Goal: Task Accomplishment & Management: Manage account settings

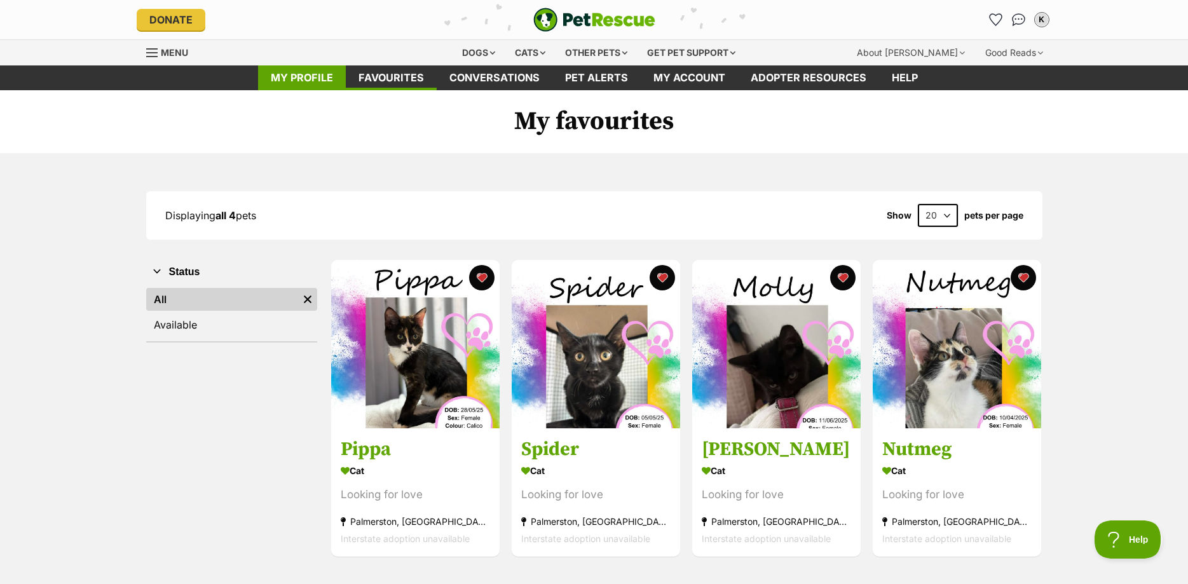
click at [302, 83] on link "My profile" at bounding box center [302, 77] width 88 height 25
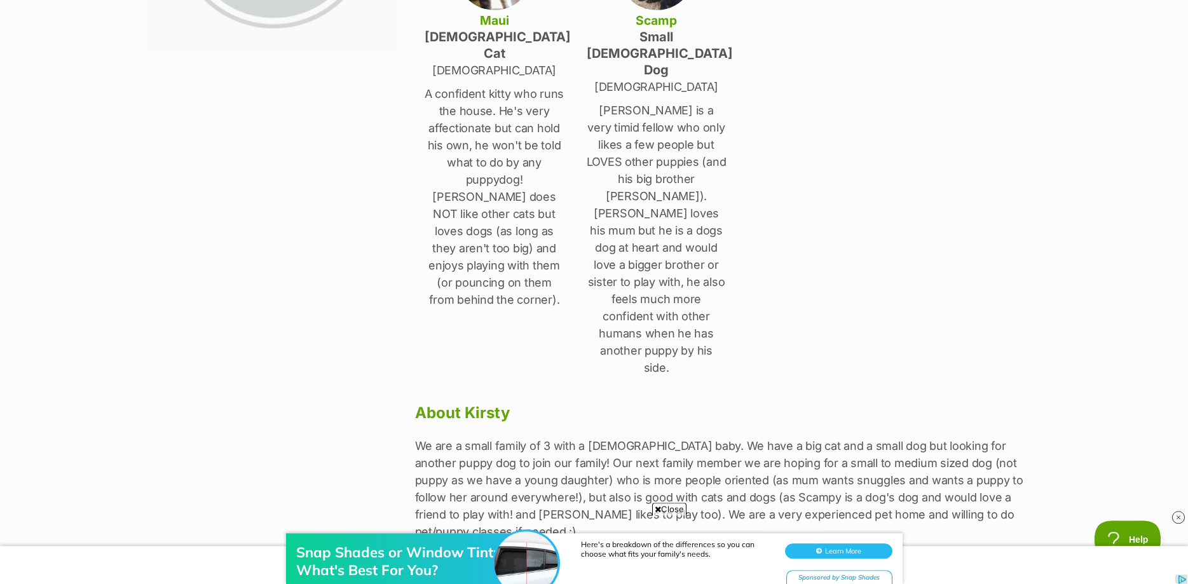
scroll to position [324, 0]
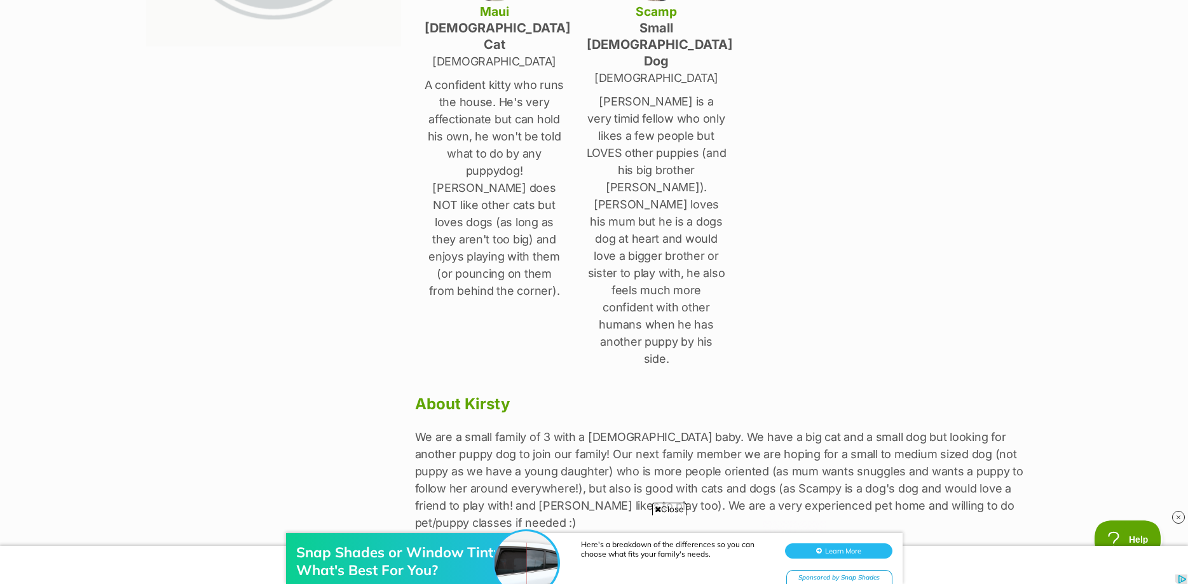
click at [601, 572] on link "Edit" at bounding box center [594, 584] width 191 height 25
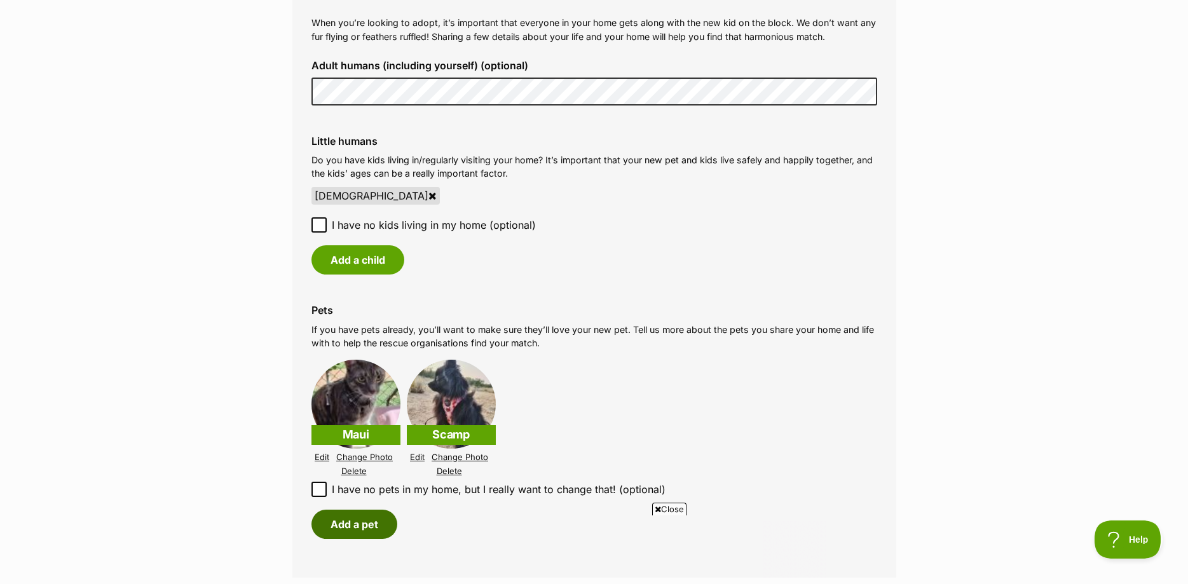
click at [352, 525] on button "Add a pet" at bounding box center [355, 524] width 86 height 29
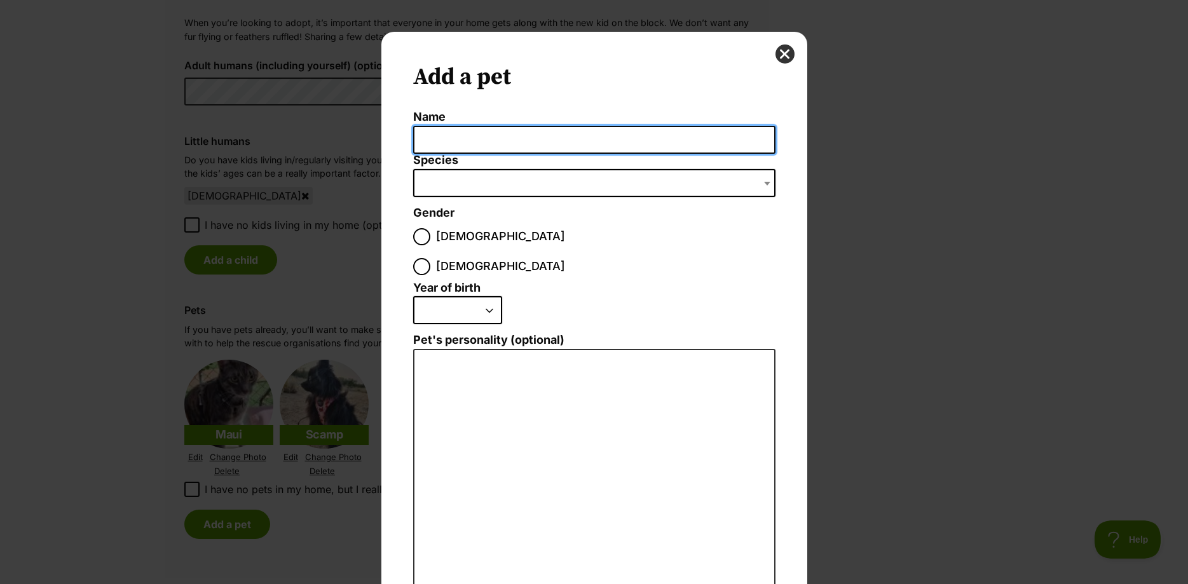
click at [448, 134] on input "Name" at bounding box center [594, 140] width 362 height 29
type input "Mia"
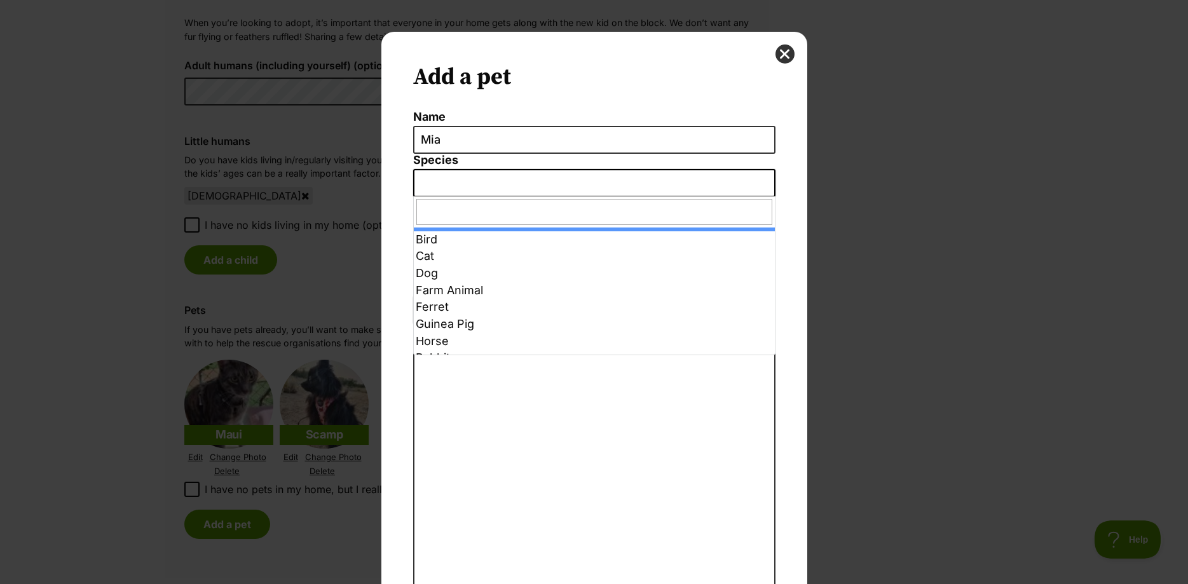
click at [476, 192] on span "Dialog Window - Close (Press escape to close)" at bounding box center [594, 183] width 362 height 28
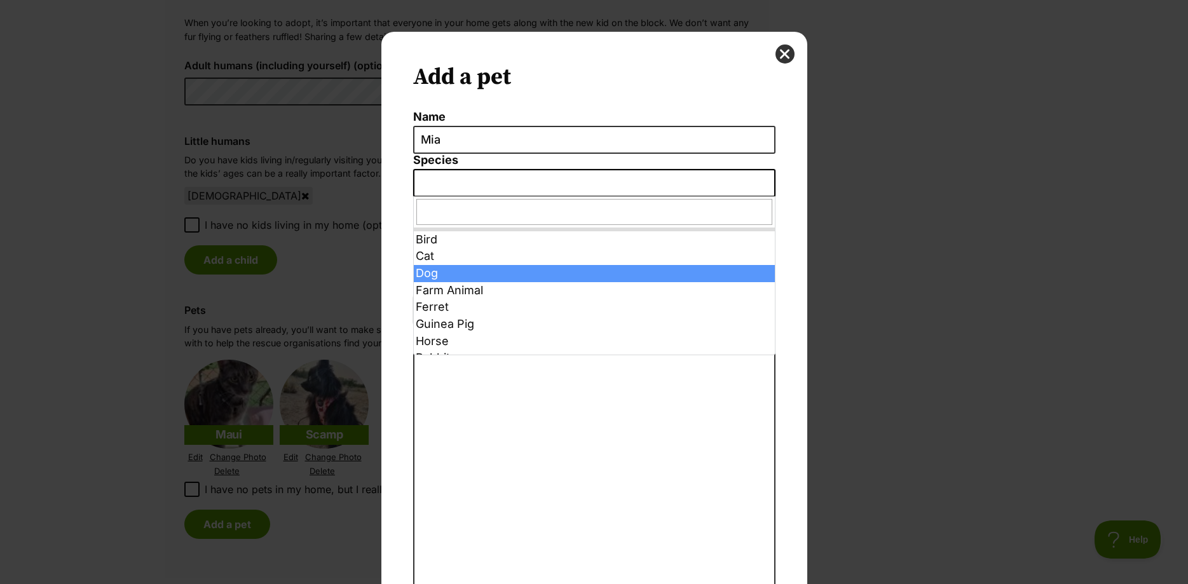
select select "1"
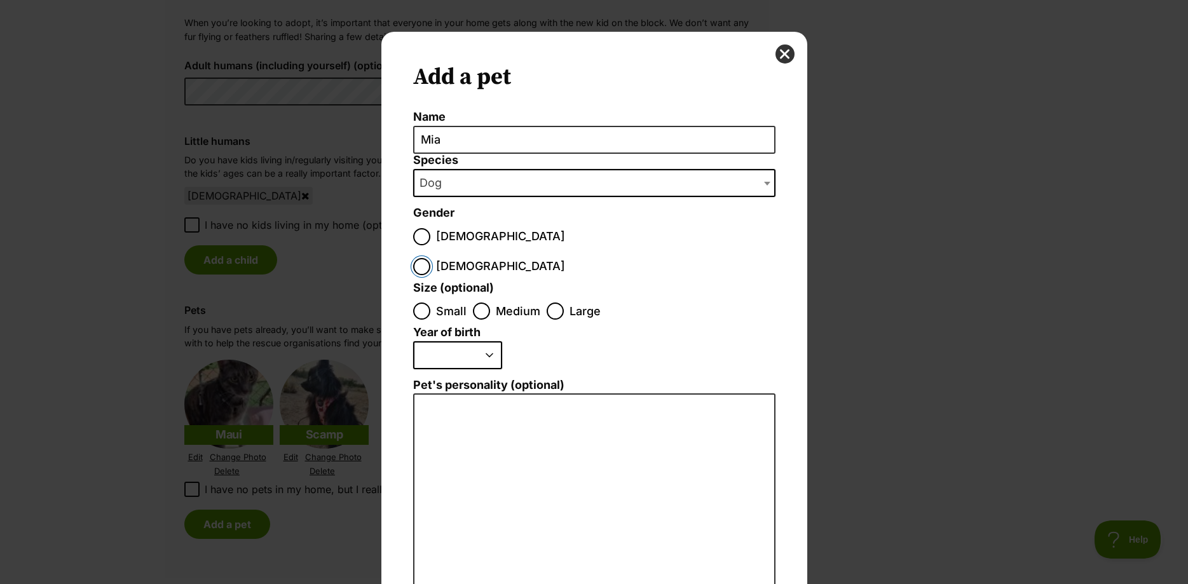
click at [430, 258] on input "Female" at bounding box center [421, 266] width 17 height 17
radio input "true"
click at [486, 303] on input "Medium" at bounding box center [481, 311] width 17 height 17
radio input "true"
click at [413, 341] on select "2025 2024 2023 2022 2021 2020 2019 2018 2017 2016 2015 2014 2013 2012 2011 2010…" at bounding box center [457, 355] width 89 height 28
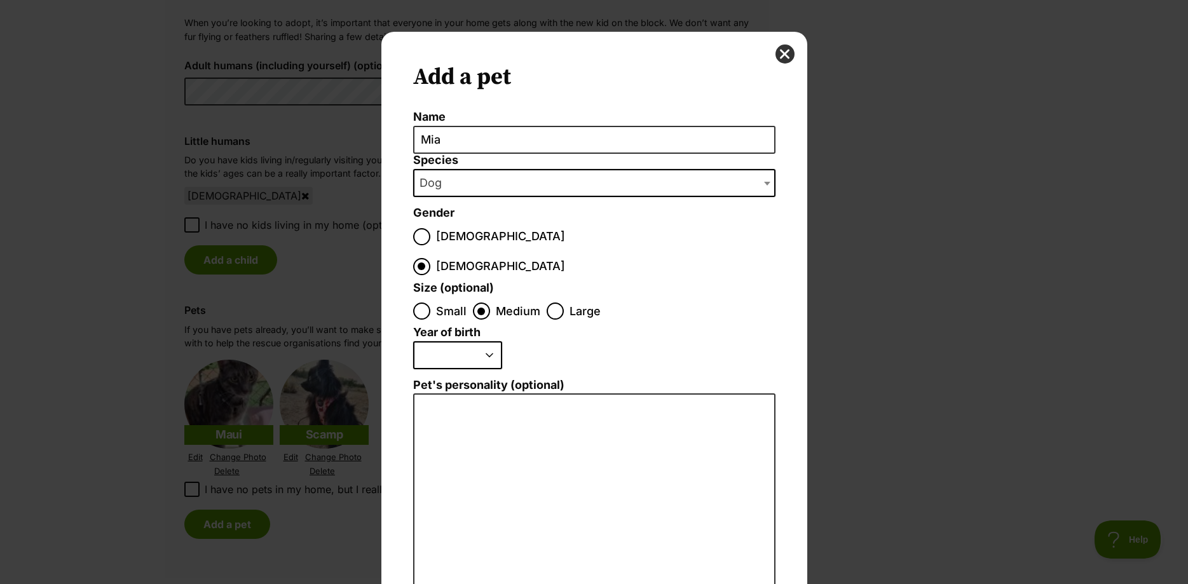
select select "2023"
click option "2023" at bounding box center [0, 0] width 0 height 0
click at [554, 398] on textarea "Pet's personality (optional)" at bounding box center [594, 533] width 362 height 278
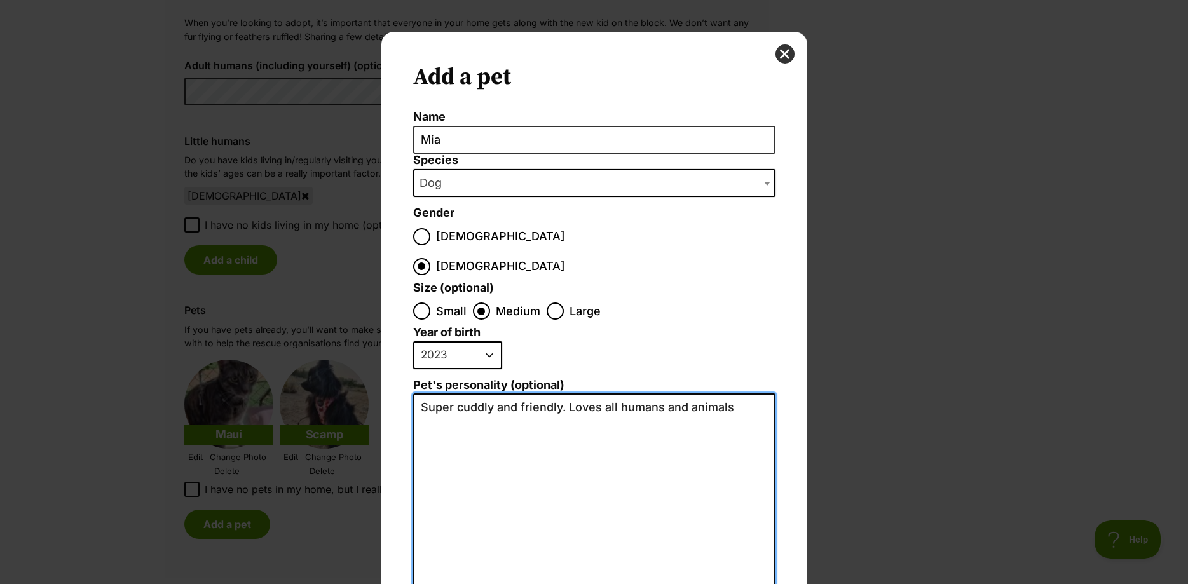
scroll to position [141, 0]
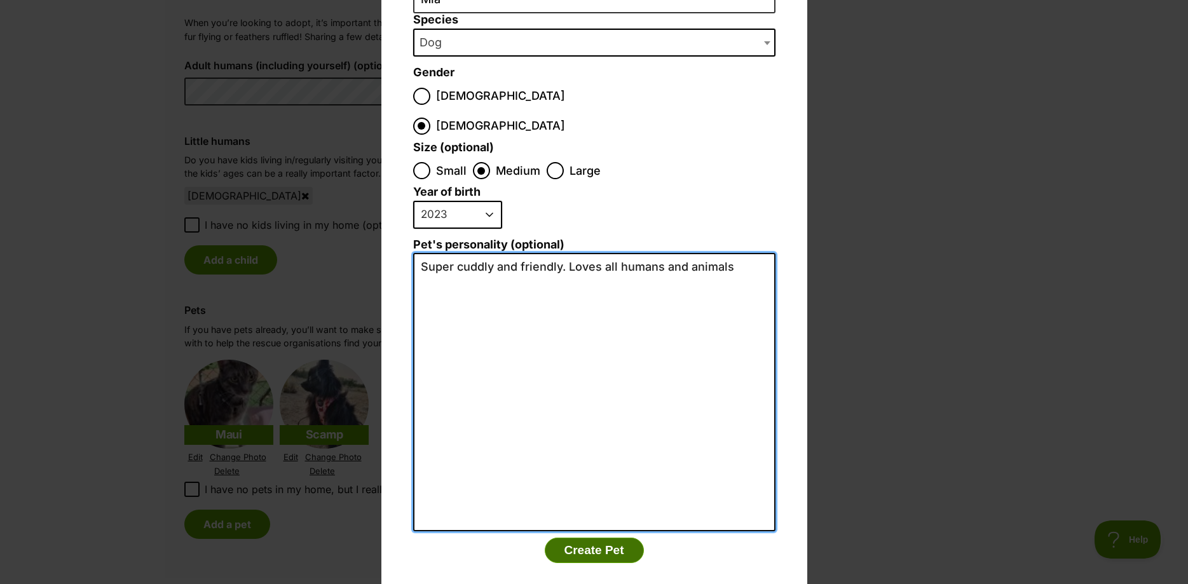
type textarea "Super cuddly and friendly. Loves all humans and animals"
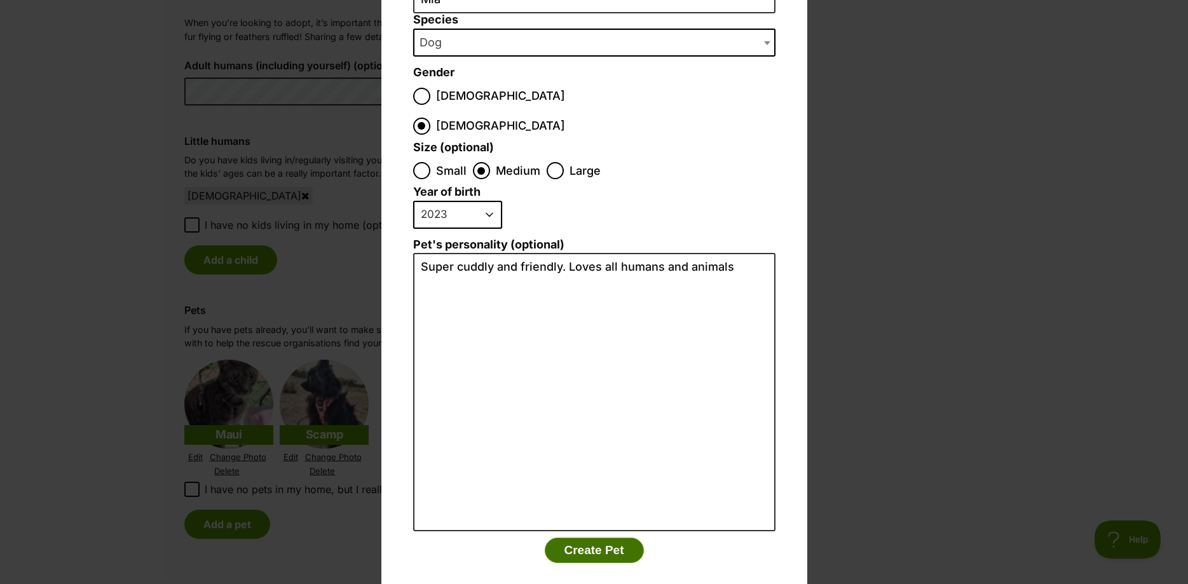
click at [610, 538] on button "Create Pet" at bounding box center [594, 550] width 99 height 25
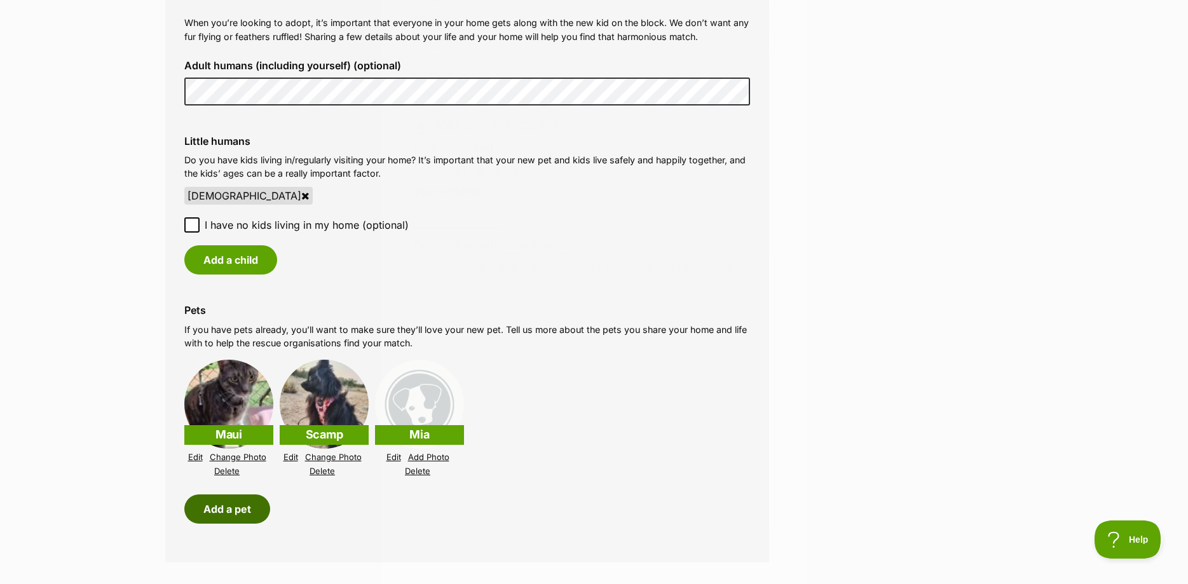
scroll to position [973, 0]
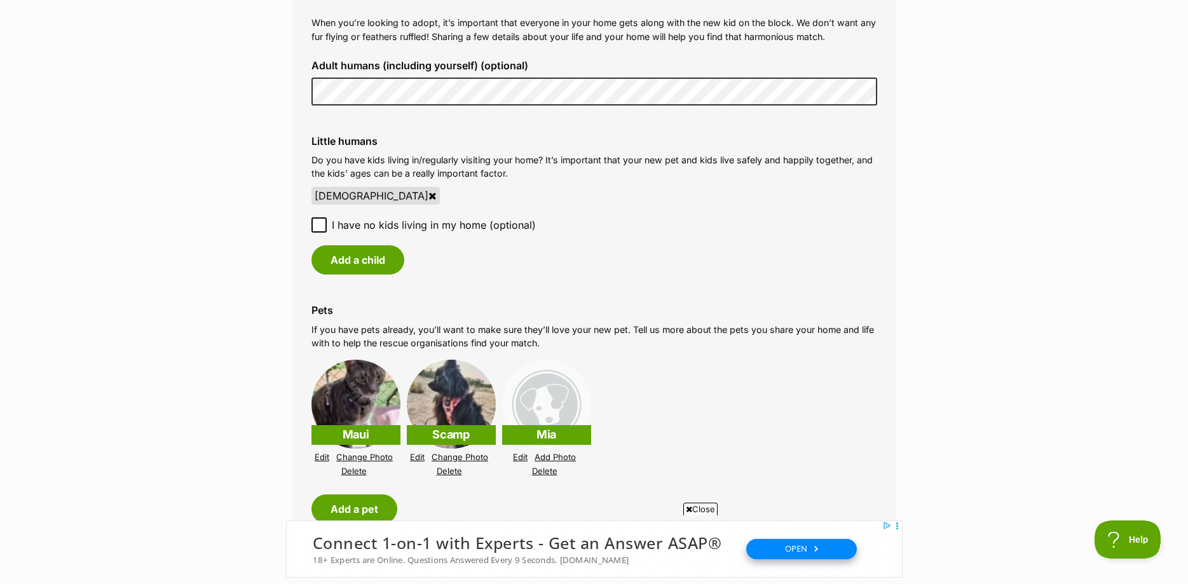
click at [560, 460] on link "Add Photo" at bounding box center [555, 458] width 41 height 10
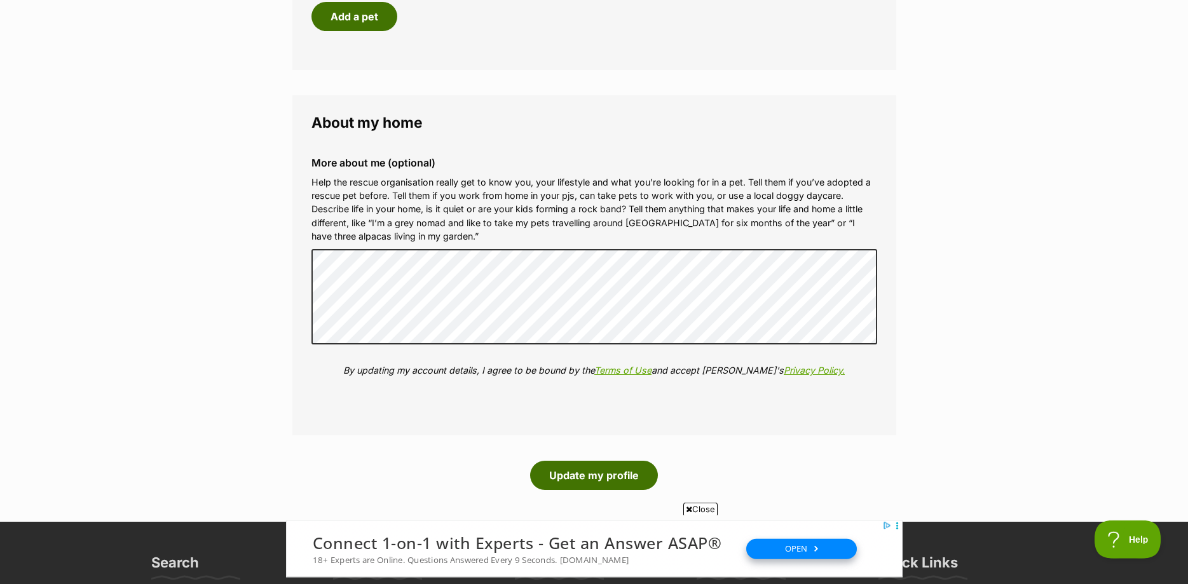
scroll to position [1515, 0]
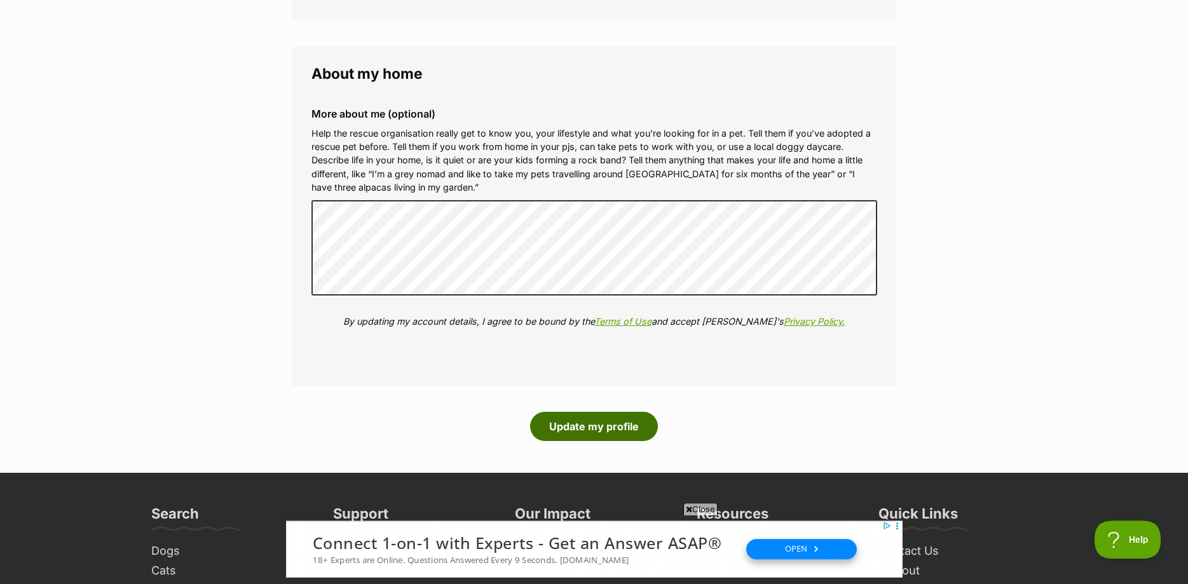
click at [601, 417] on button "Update my profile" at bounding box center [594, 426] width 128 height 29
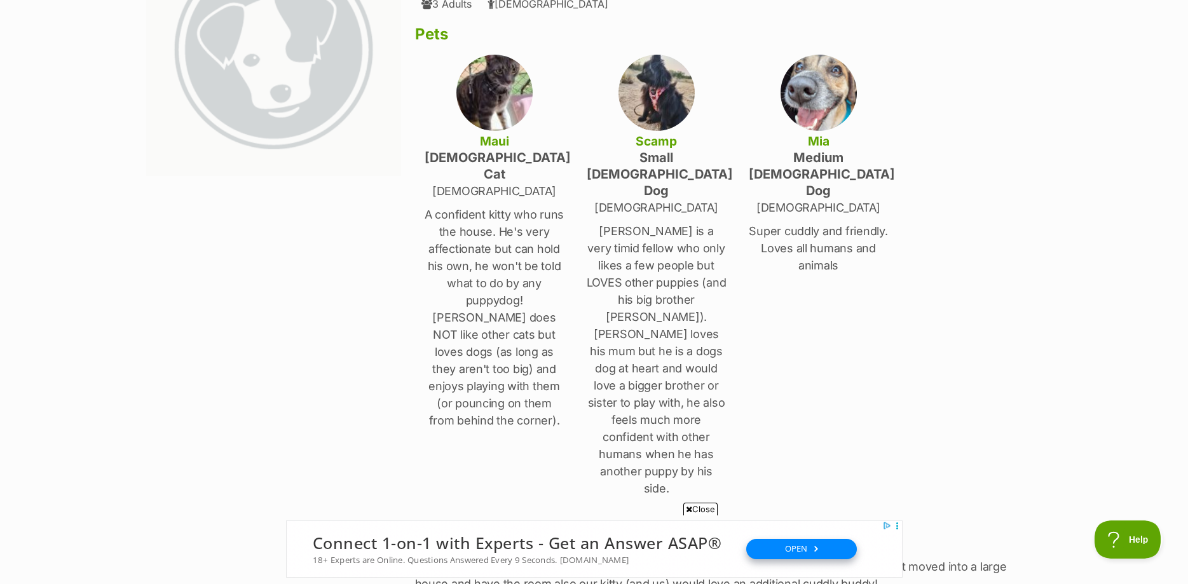
scroll to position [519, 0]
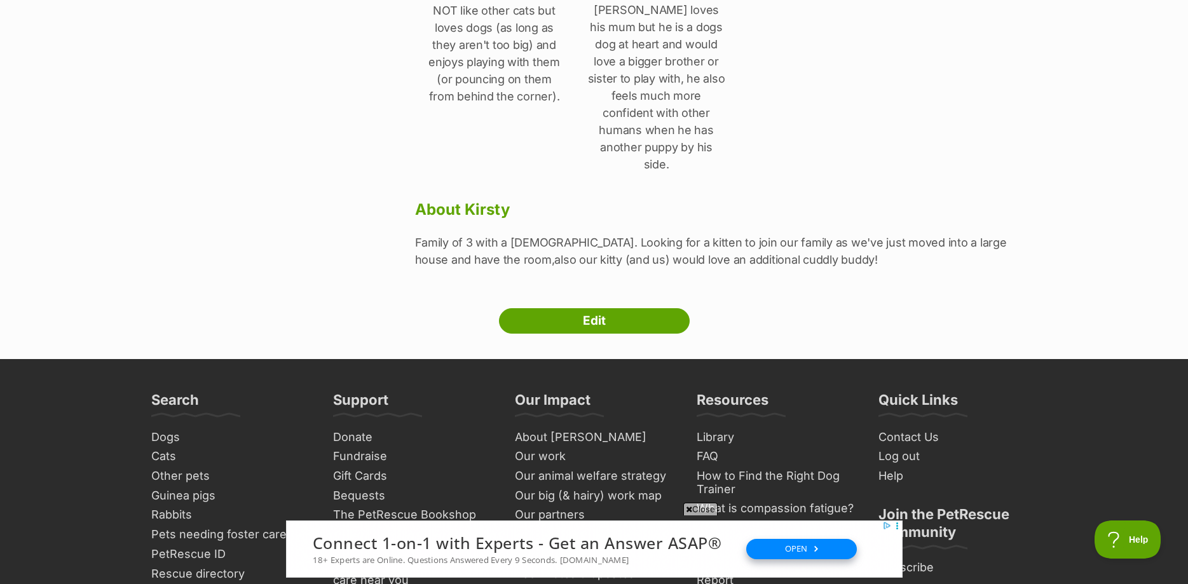
click at [621, 308] on link "Edit" at bounding box center [594, 320] width 191 height 25
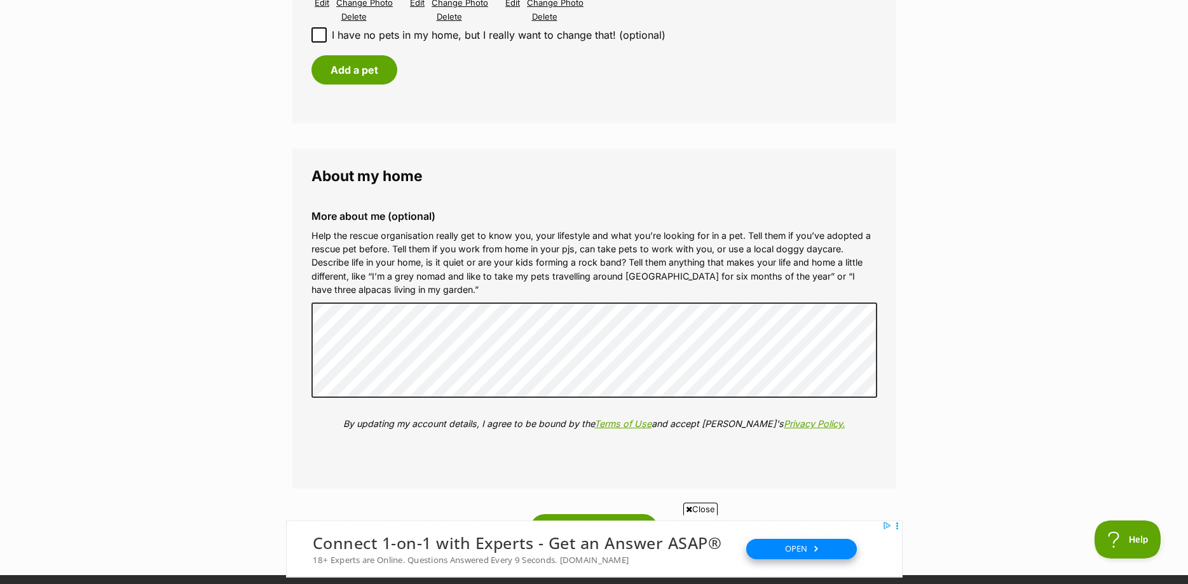
scroll to position [1232, 0]
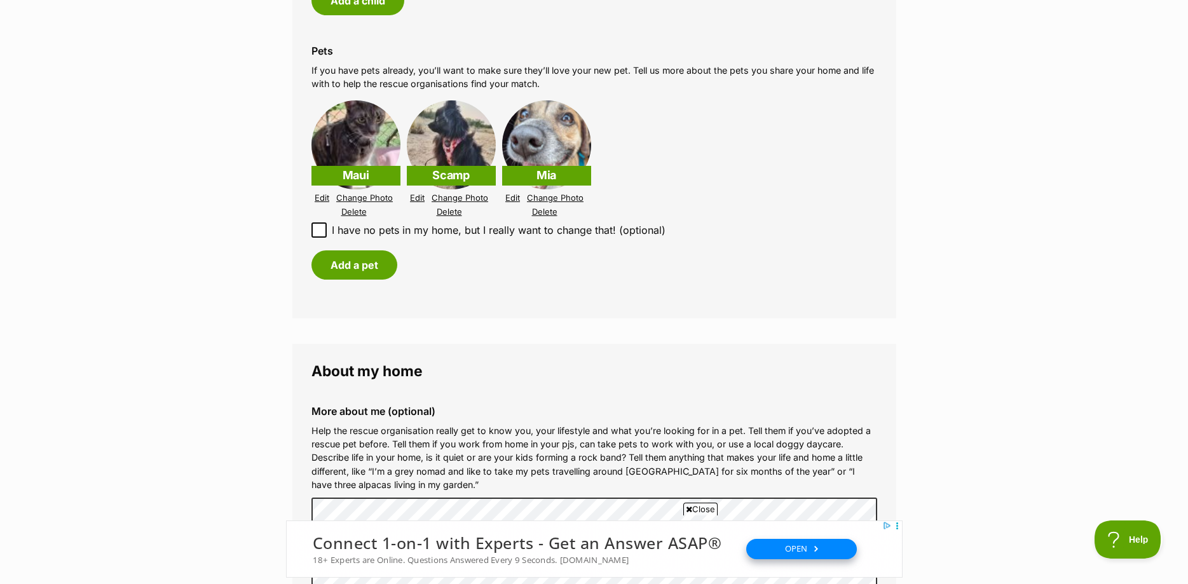
click at [323, 198] on link "Edit" at bounding box center [322, 198] width 15 height 10
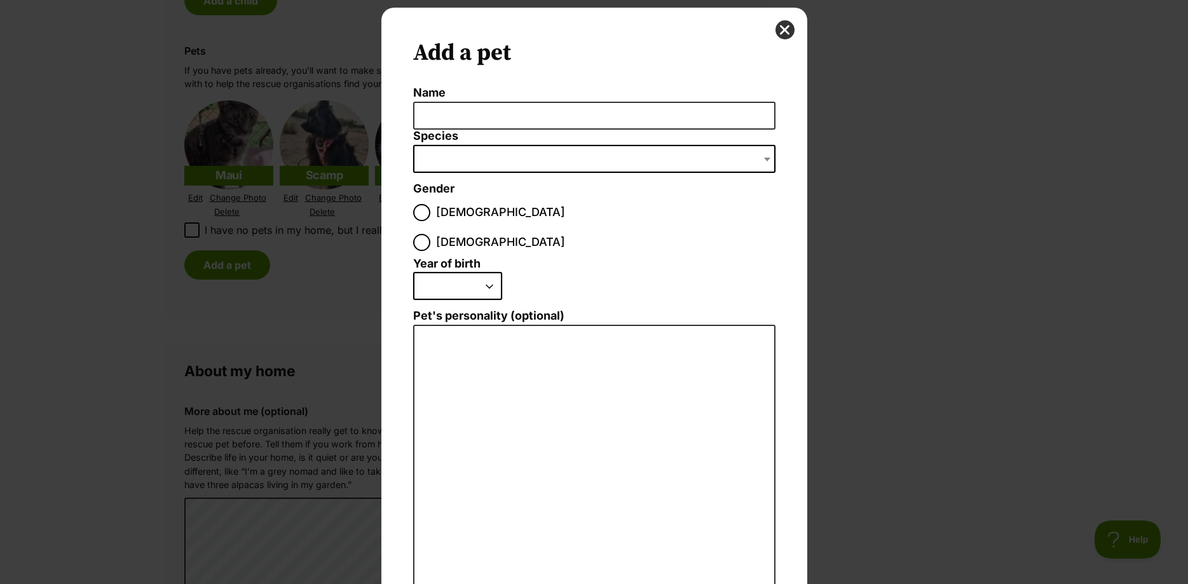
scroll to position [0, 0]
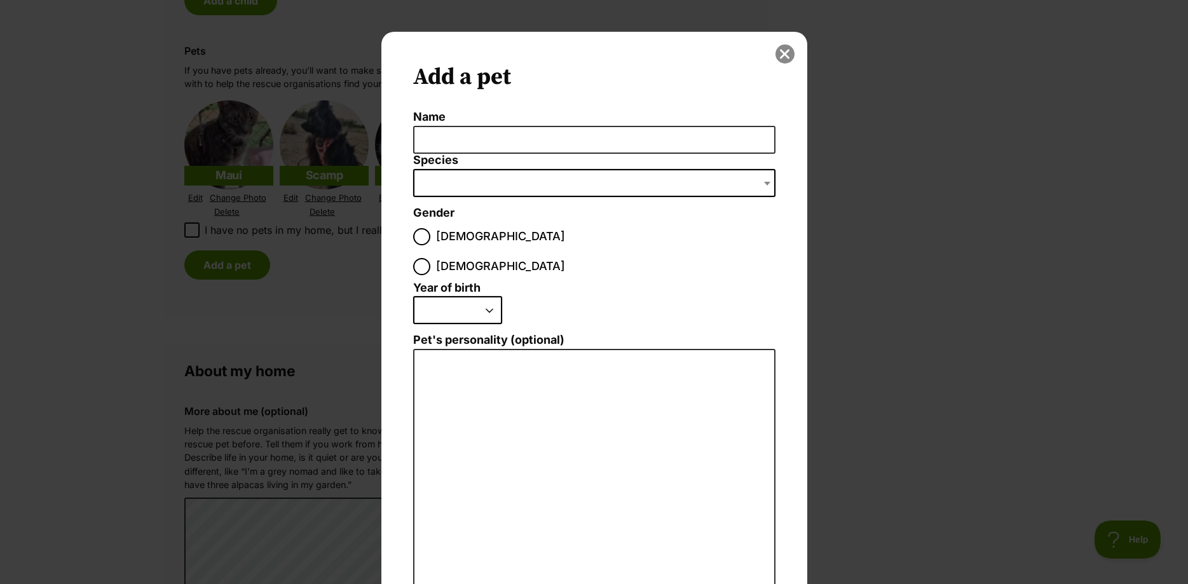
click at [788, 59] on button "close" at bounding box center [785, 54] width 19 height 19
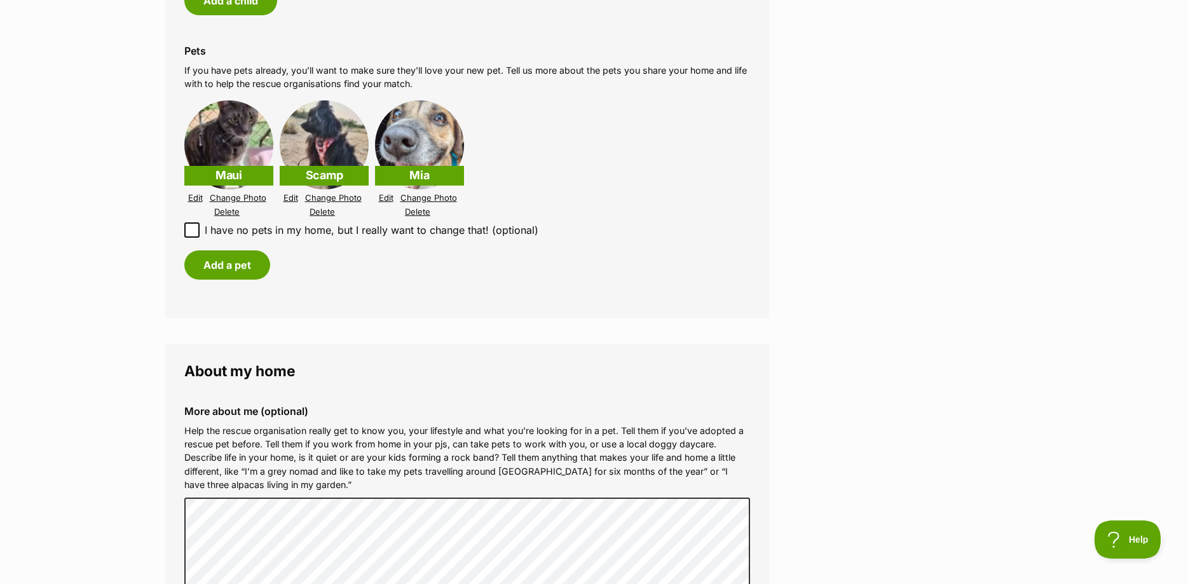
scroll to position [1232, 0]
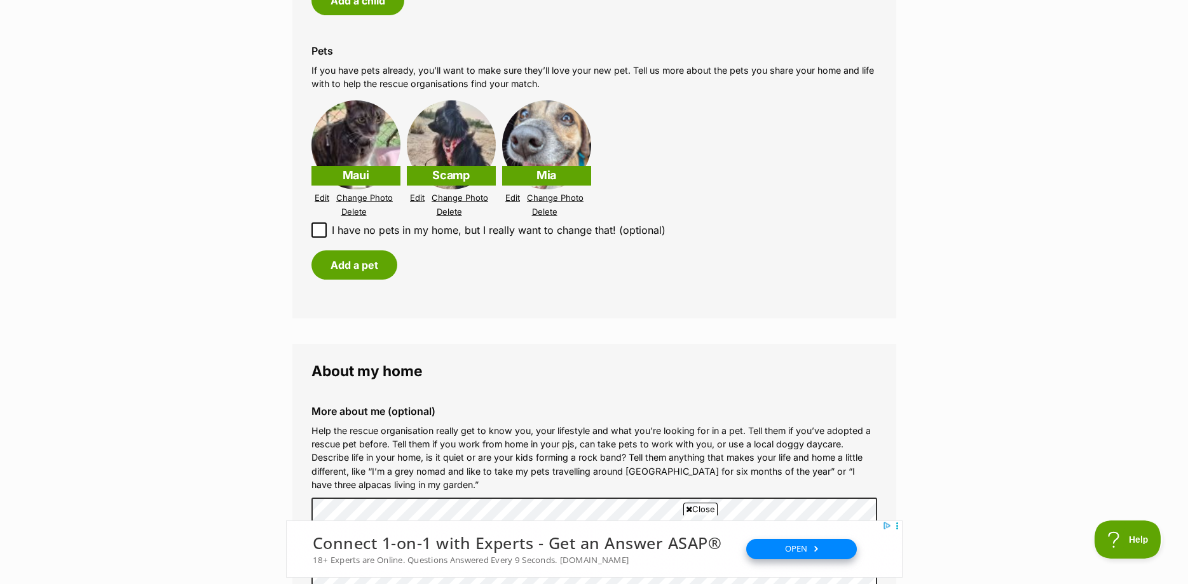
click at [324, 197] on link "Edit" at bounding box center [322, 198] width 15 height 10
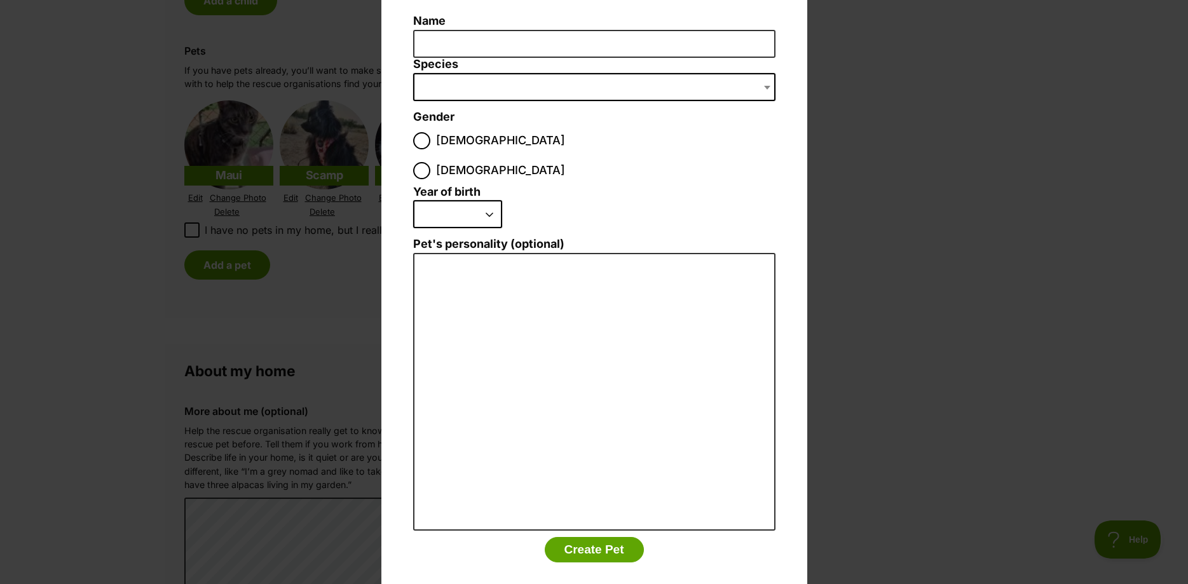
scroll to position [0, 0]
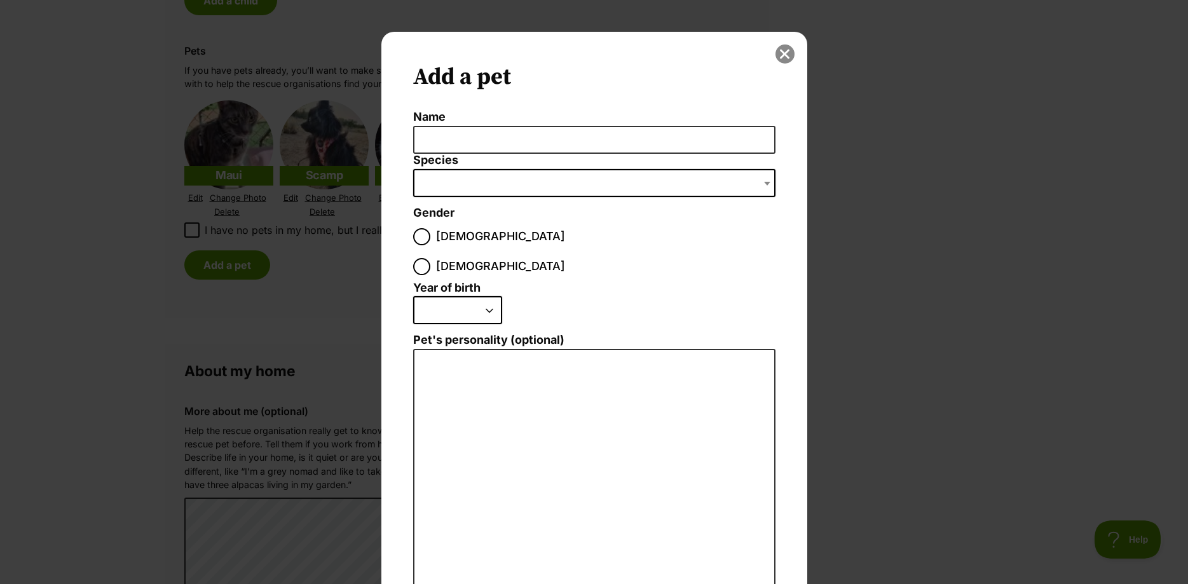
click at [782, 55] on button "close" at bounding box center [785, 54] width 19 height 19
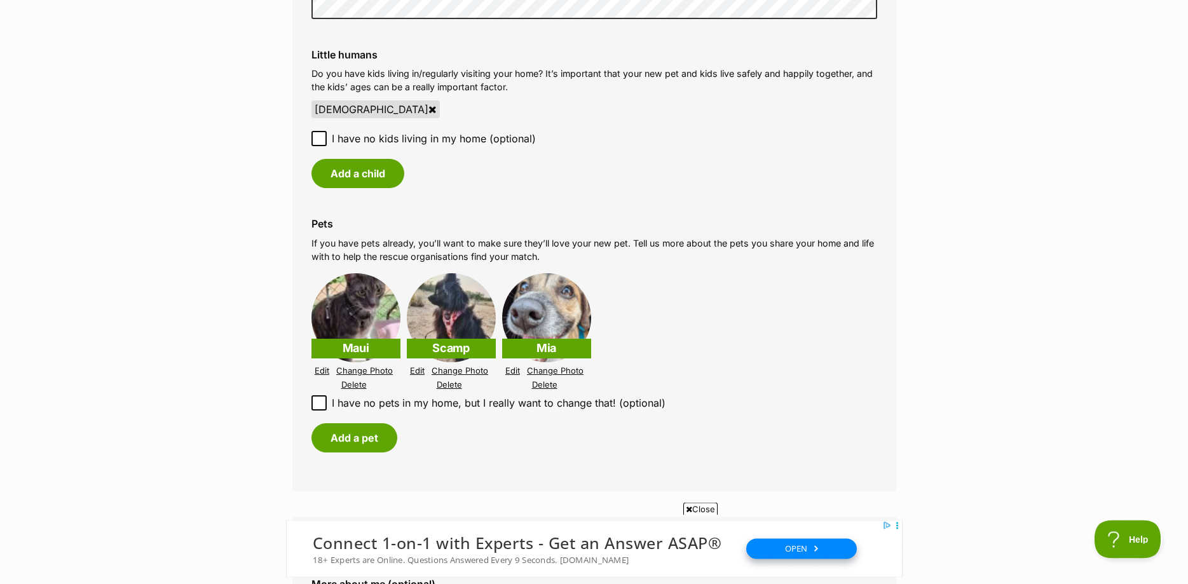
scroll to position [1038, 0]
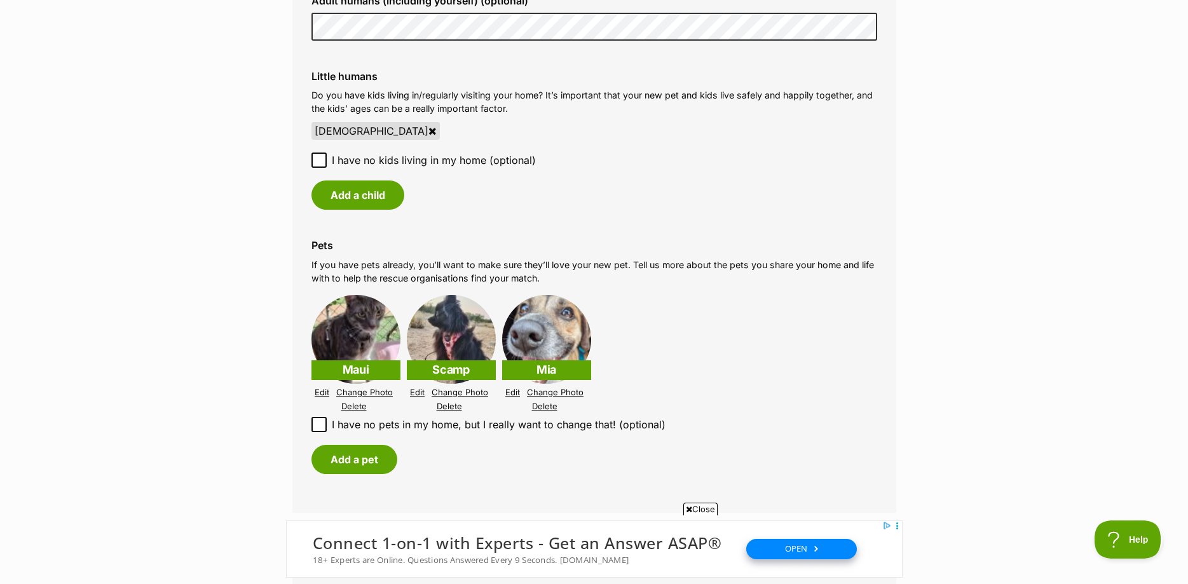
click at [359, 408] on link "Delete" at bounding box center [353, 407] width 25 height 10
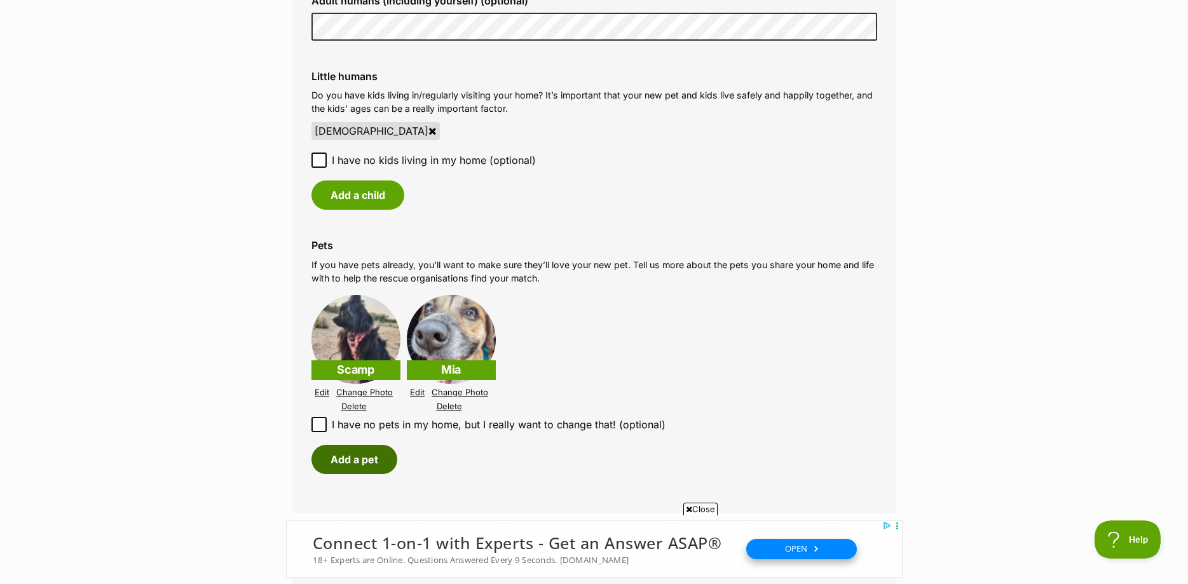
click at [357, 455] on button "Add a pet" at bounding box center [355, 459] width 86 height 29
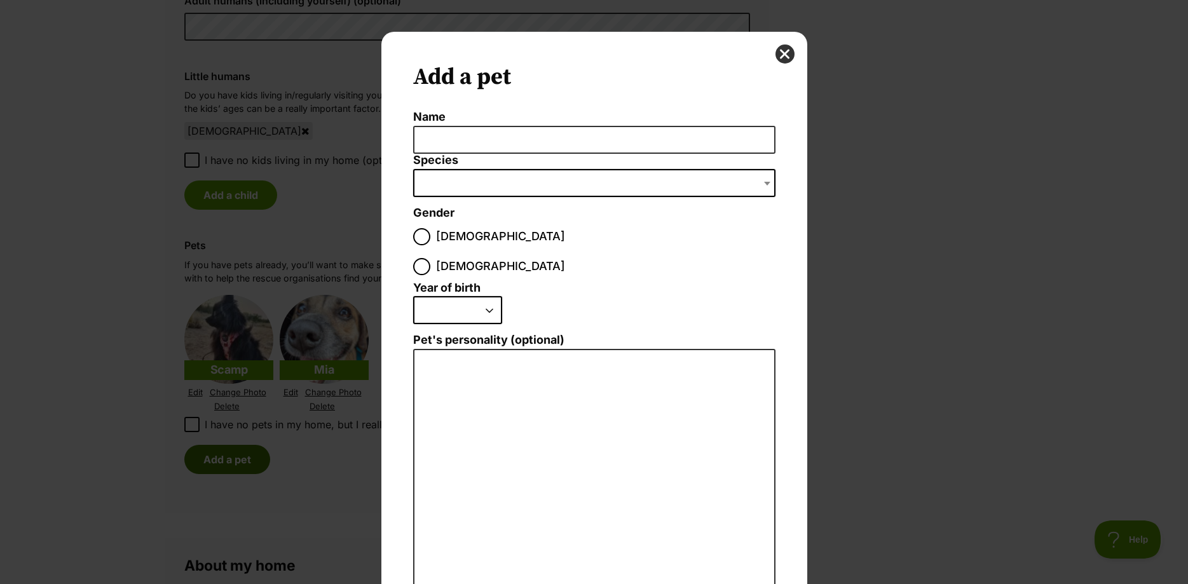
scroll to position [0, 0]
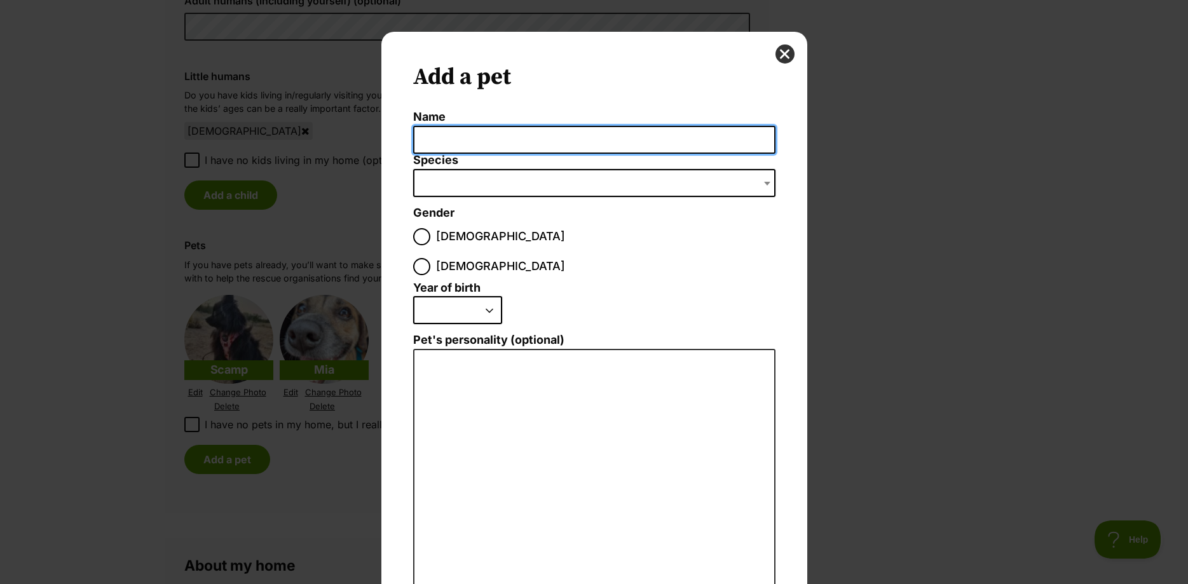
click at [524, 145] on input "Name" at bounding box center [594, 140] width 362 height 29
type input "Maui"
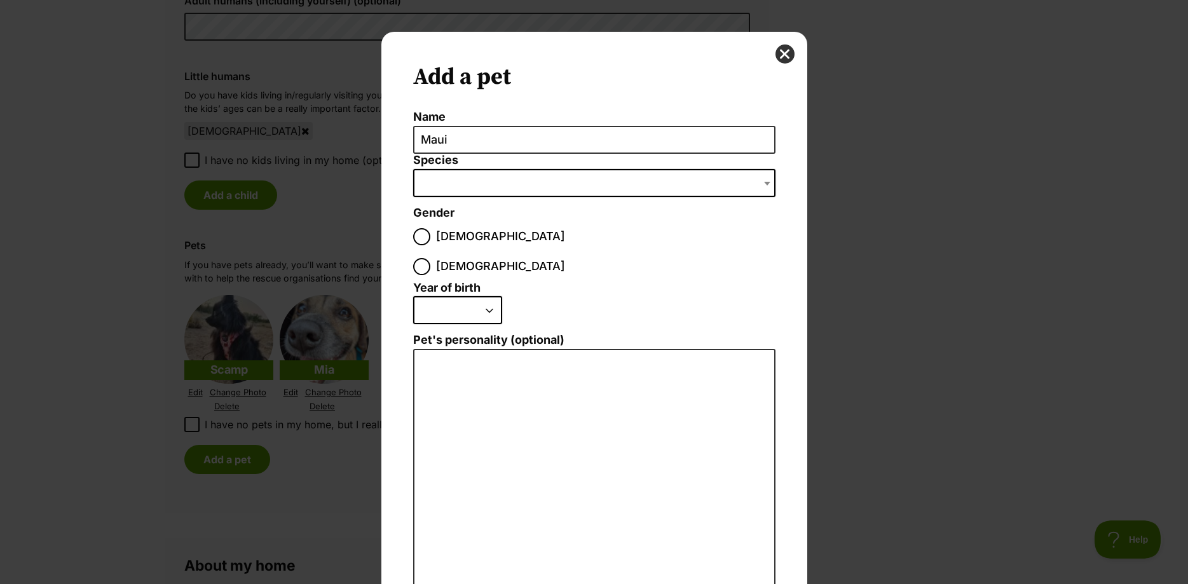
click at [464, 188] on span "Dialog Window - Close (Press escape to close)" at bounding box center [594, 183] width 362 height 28
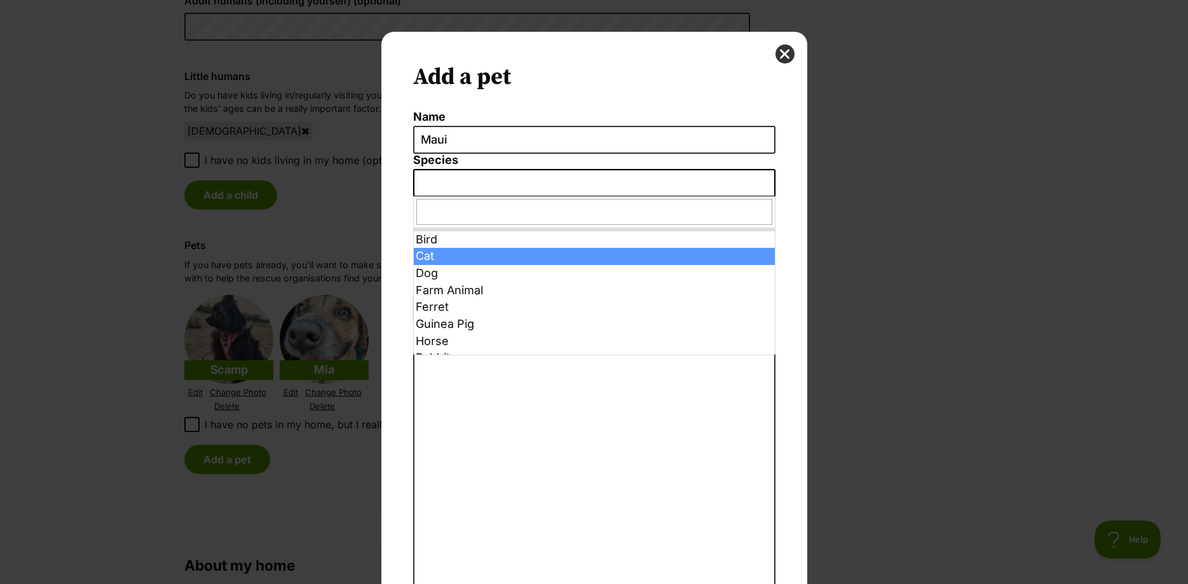
select select "2"
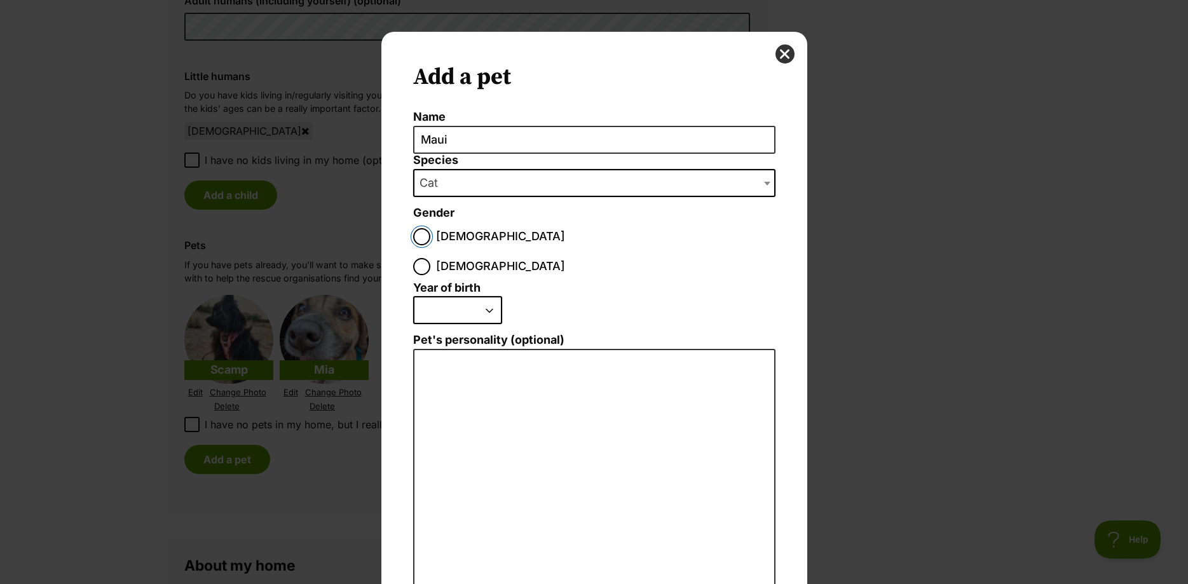
click at [421, 240] on input "Male" at bounding box center [421, 236] width 17 height 17
radio input "true"
click at [413, 296] on select "2025 2024 2023 2022 2021 2020 2019 2018 2017 2016 2015 2014 2013 2012 2011 2010…" at bounding box center [457, 310] width 89 height 28
select select "2020"
click option "2020" at bounding box center [0, 0] width 0 height 0
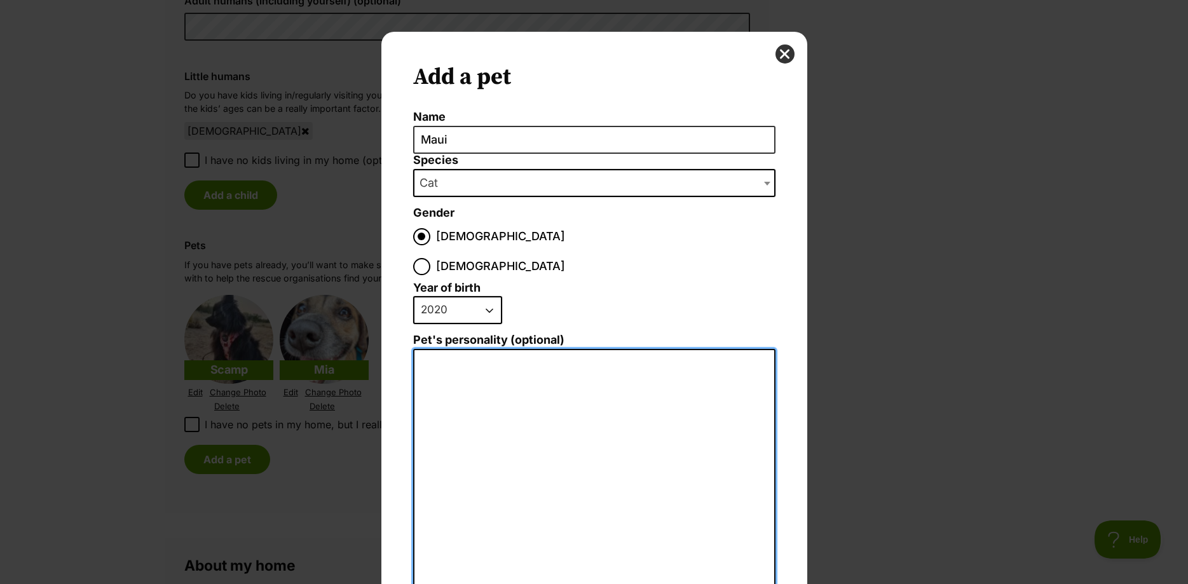
click at [496, 375] on textarea "Pet's personality (optional)" at bounding box center [594, 488] width 362 height 278
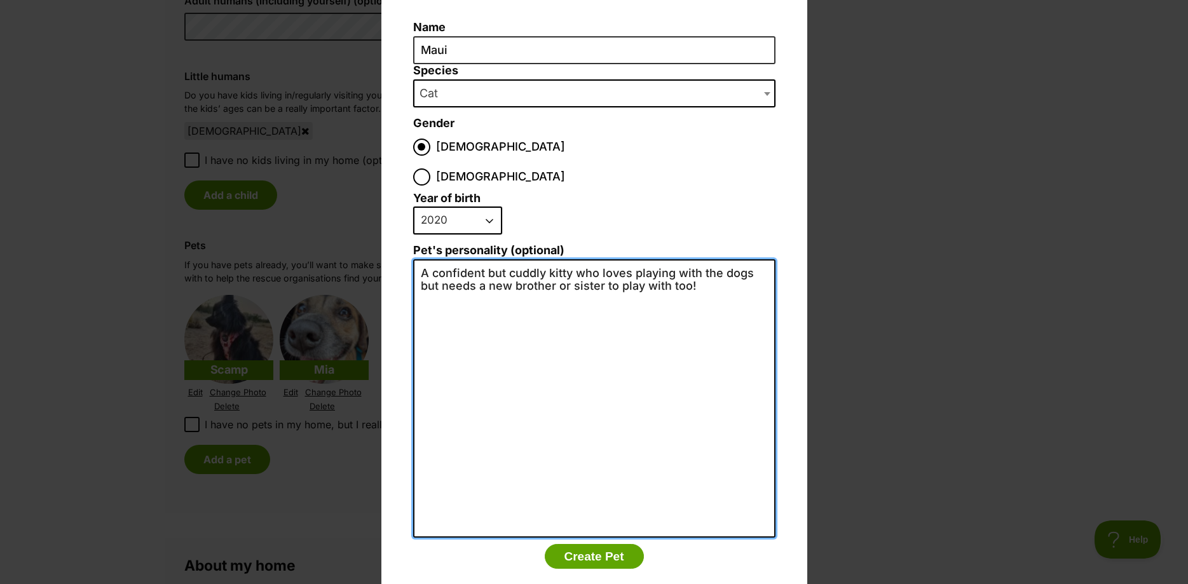
scroll to position [96, 0]
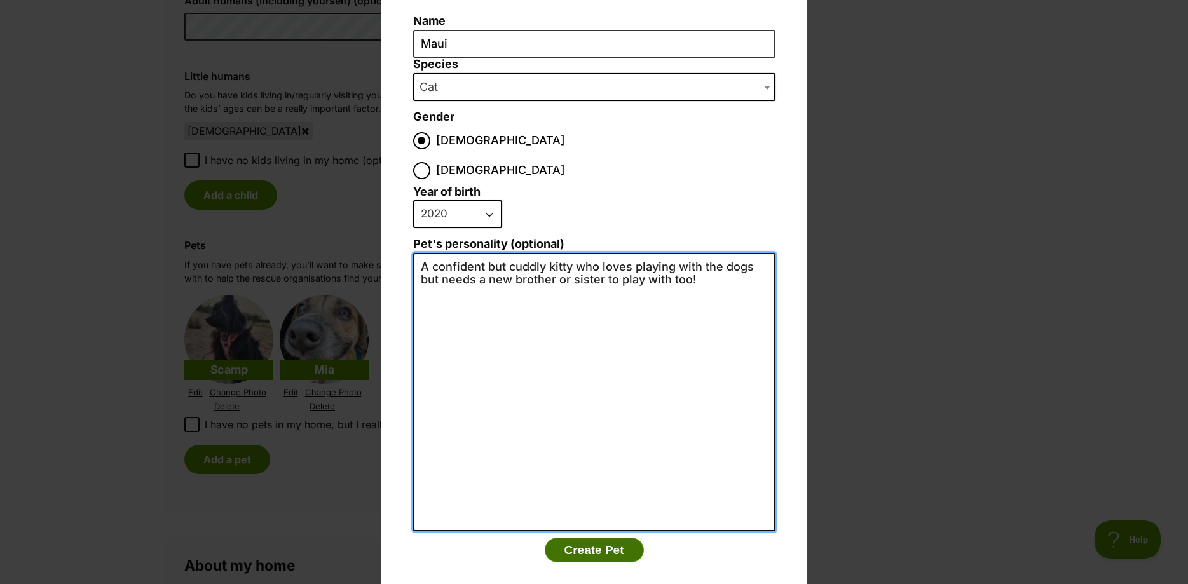
type textarea "A confident but cuddly kitty who loves playing with the dogs but needs a new br…"
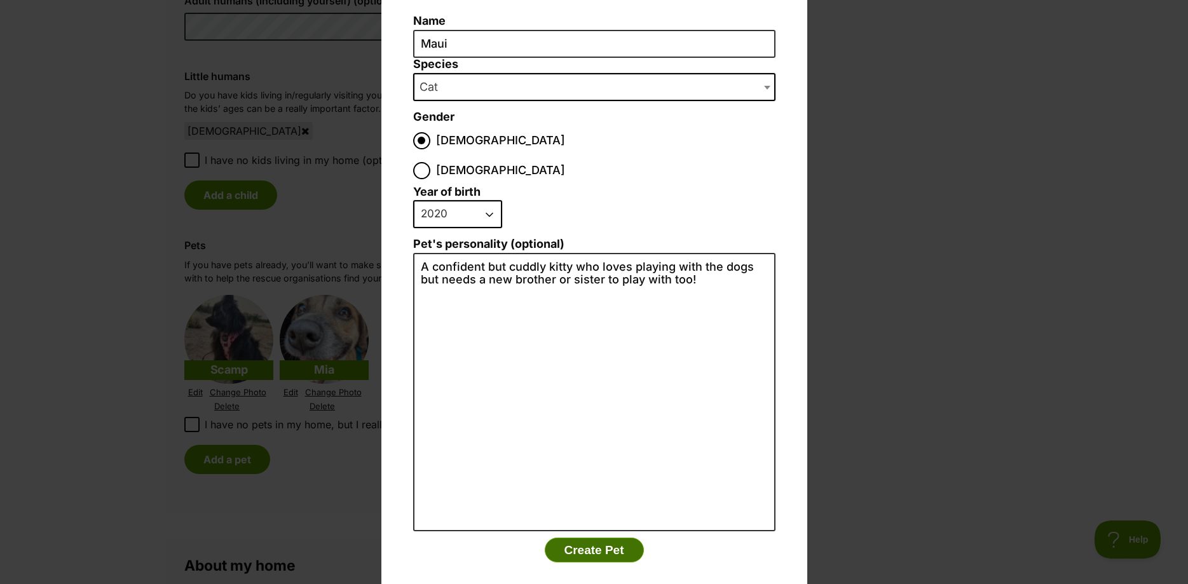
click at [611, 538] on button "Create Pet" at bounding box center [594, 550] width 99 height 25
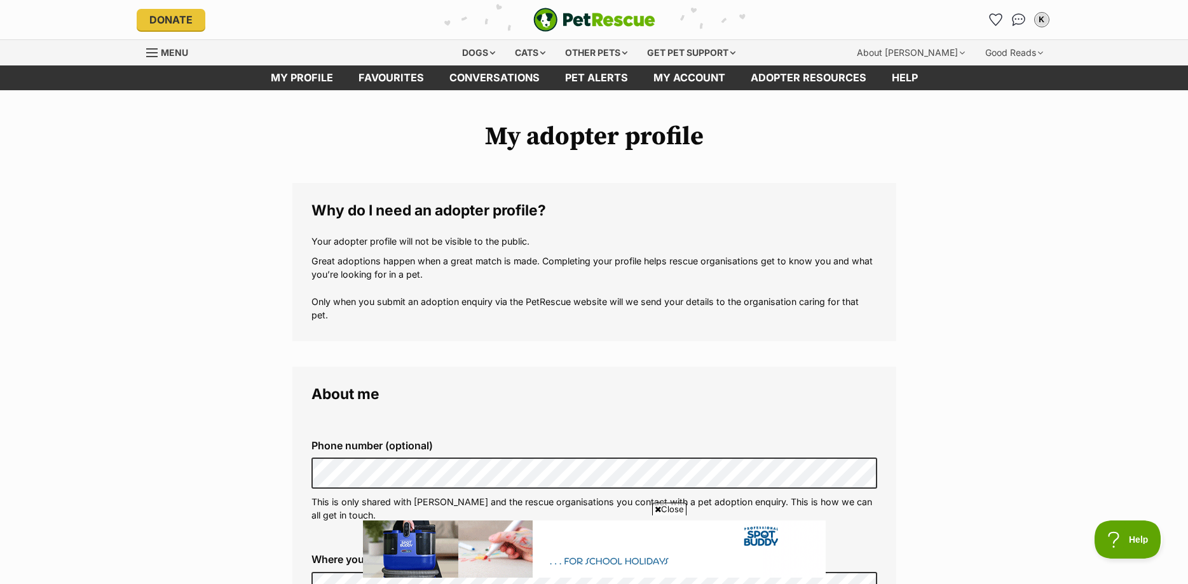
scroll to position [1038, 0]
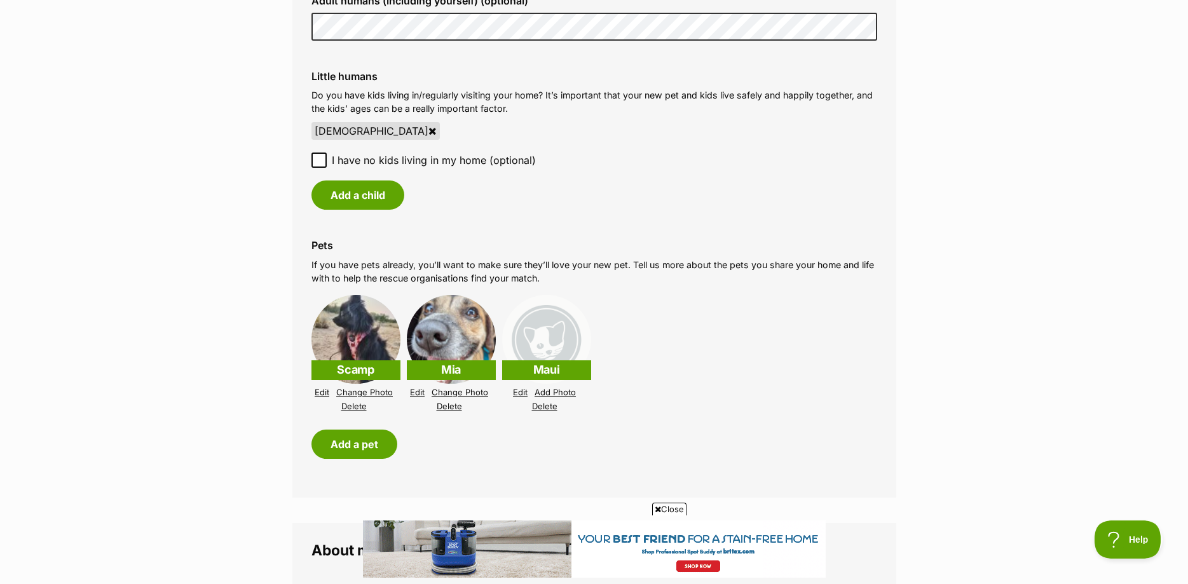
click at [558, 388] on link "Add Photo" at bounding box center [555, 393] width 41 height 10
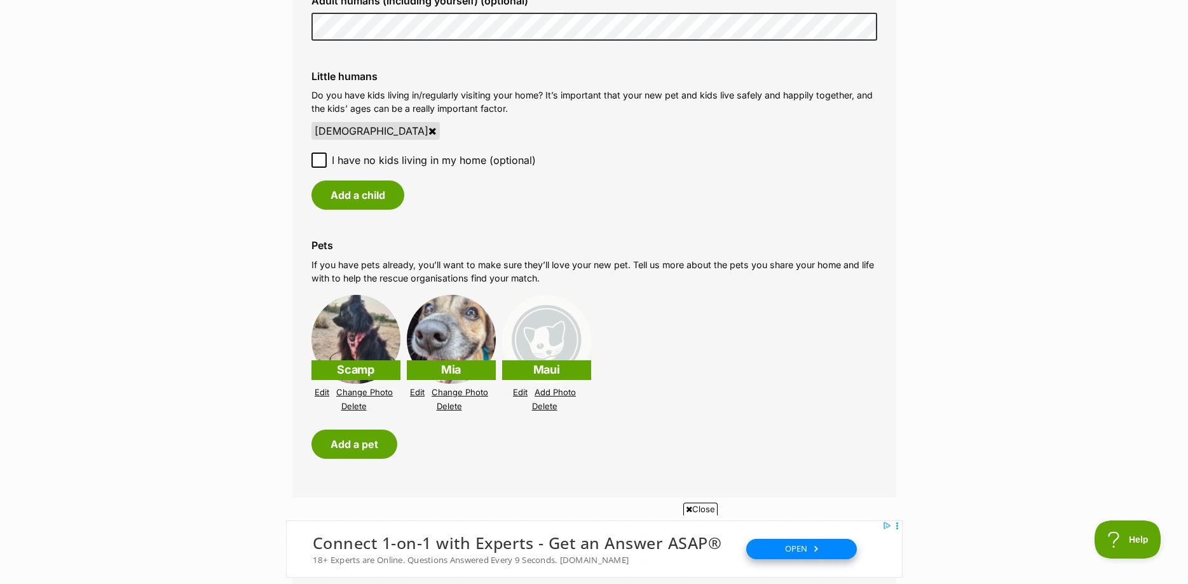
scroll to position [0, 0]
click at [828, 115] on p "Do you have kids living in/regularly visiting your home? It’s important that yo…" at bounding box center [595, 101] width 566 height 27
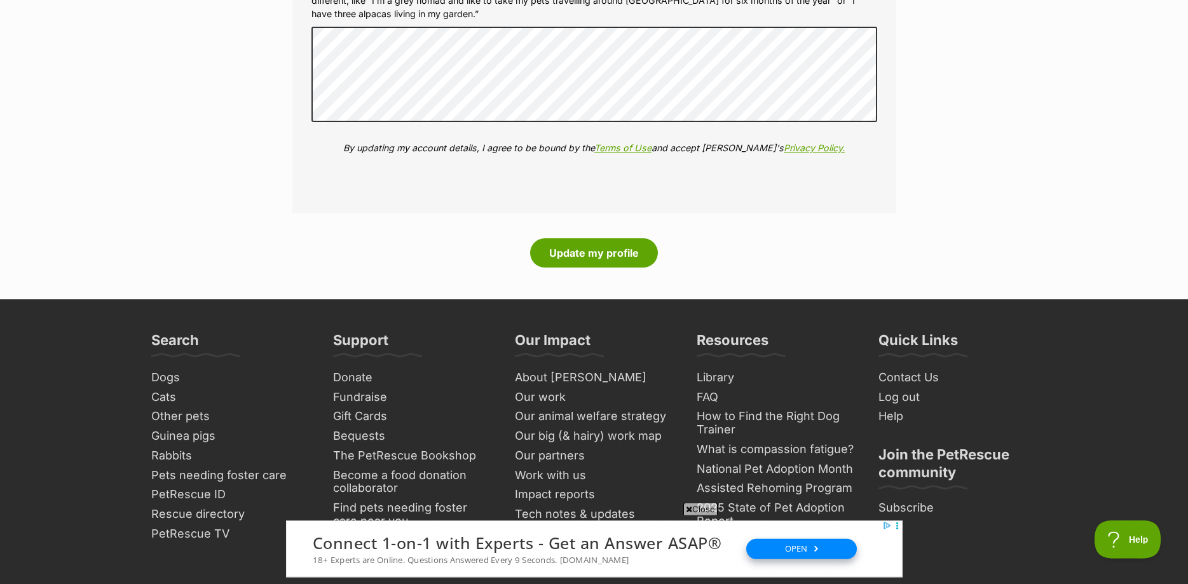
scroll to position [1650, 0]
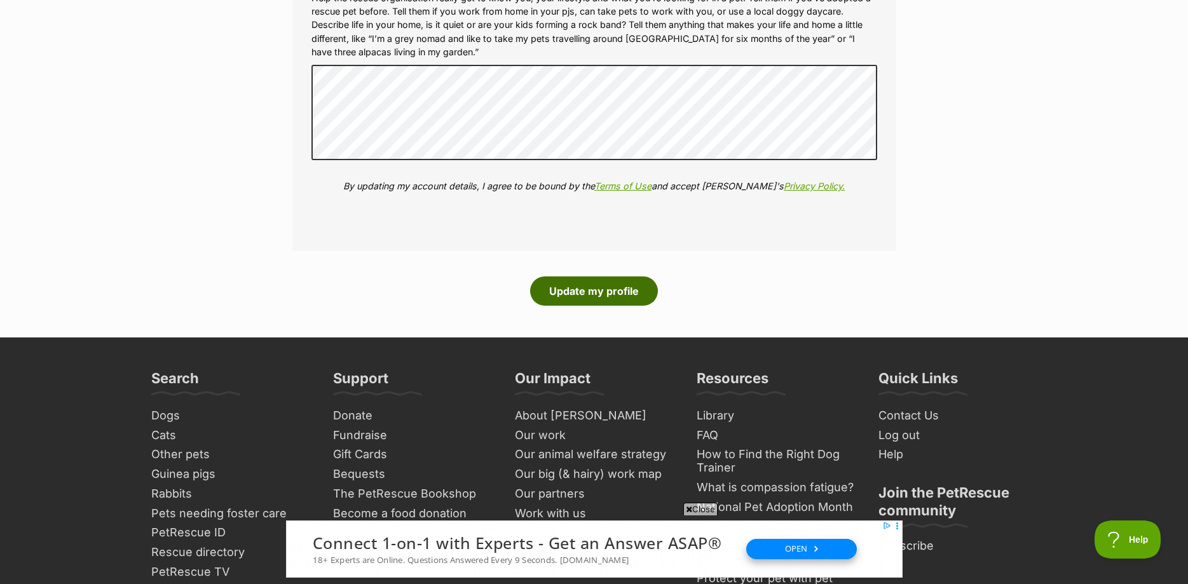
click at [565, 295] on button "Update my profile" at bounding box center [594, 291] width 128 height 29
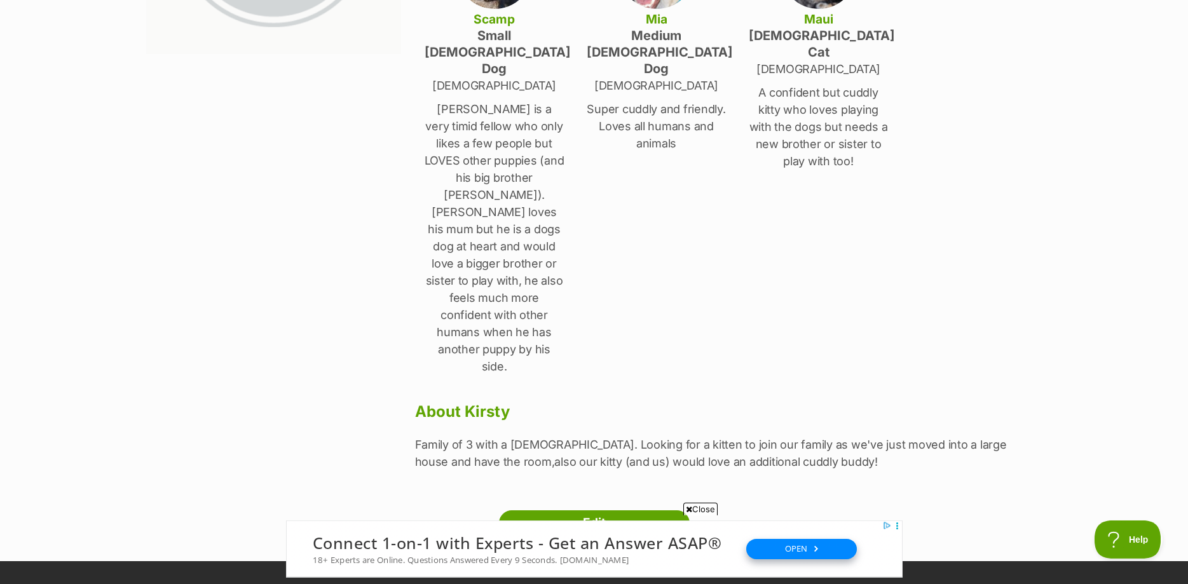
scroll to position [389, 0]
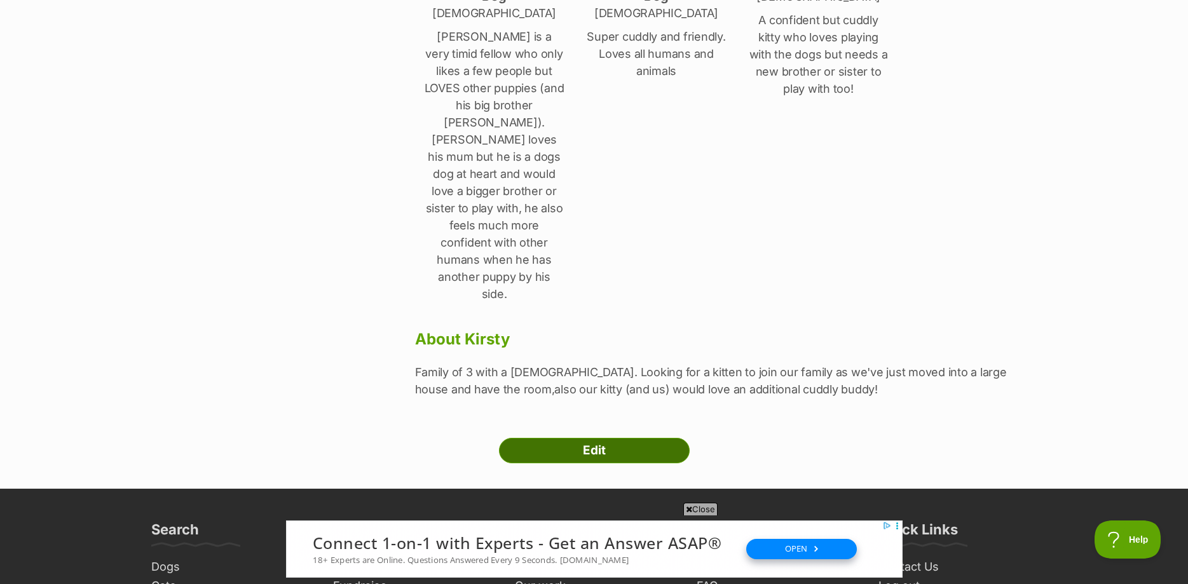
click at [607, 438] on link "Edit" at bounding box center [594, 450] width 191 height 25
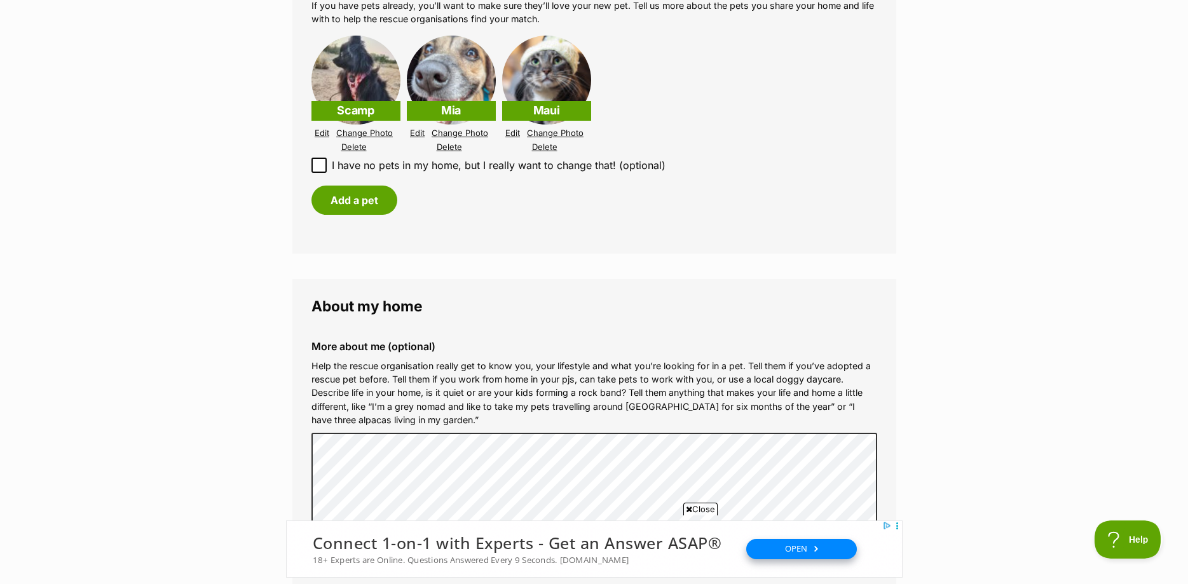
click at [325, 134] on link "Edit" at bounding box center [322, 133] width 15 height 10
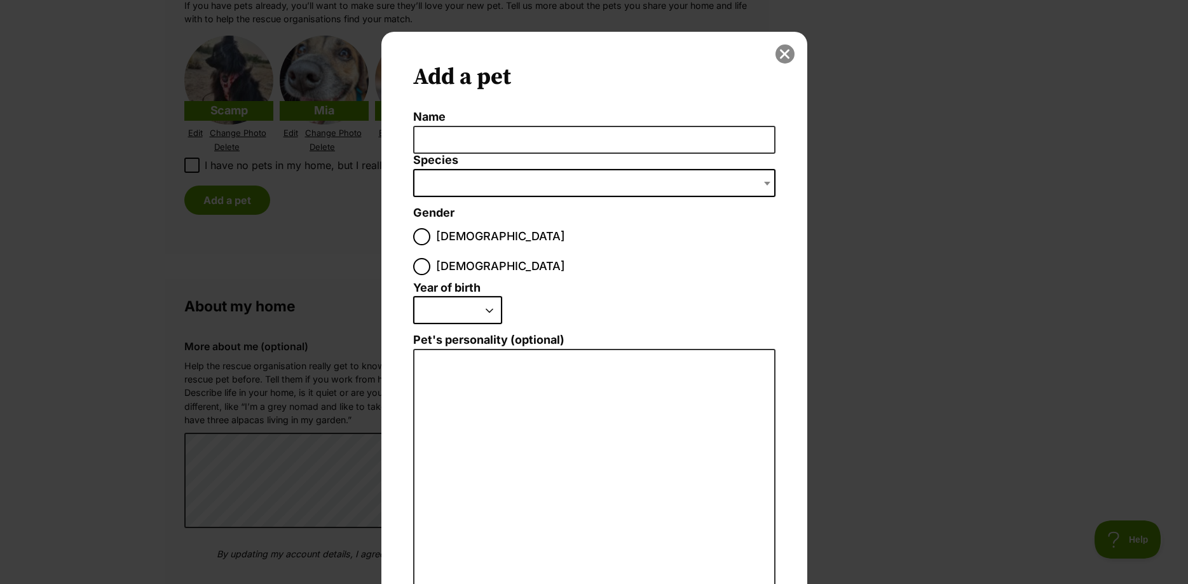
click at [787, 55] on button "close" at bounding box center [785, 54] width 19 height 19
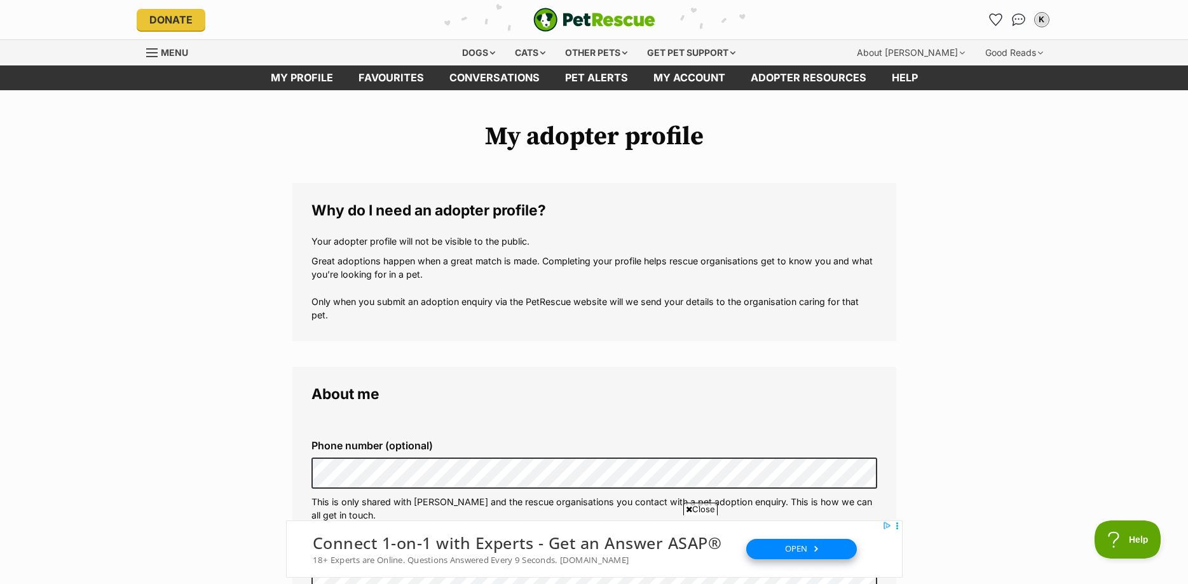
scroll to position [1297, 0]
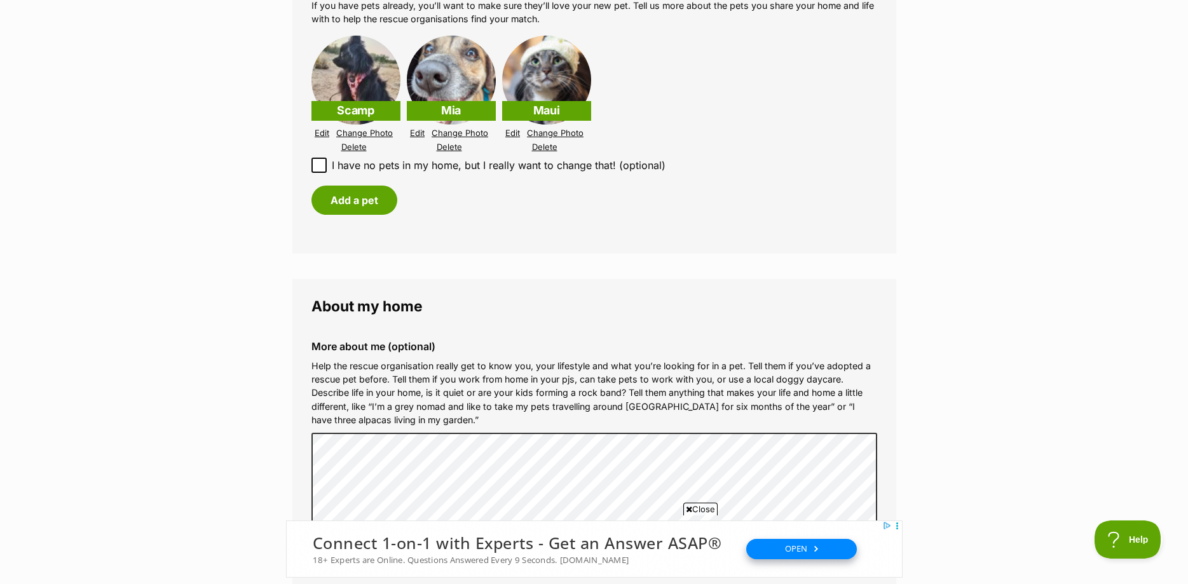
click at [357, 149] on link "Delete" at bounding box center [353, 147] width 25 height 10
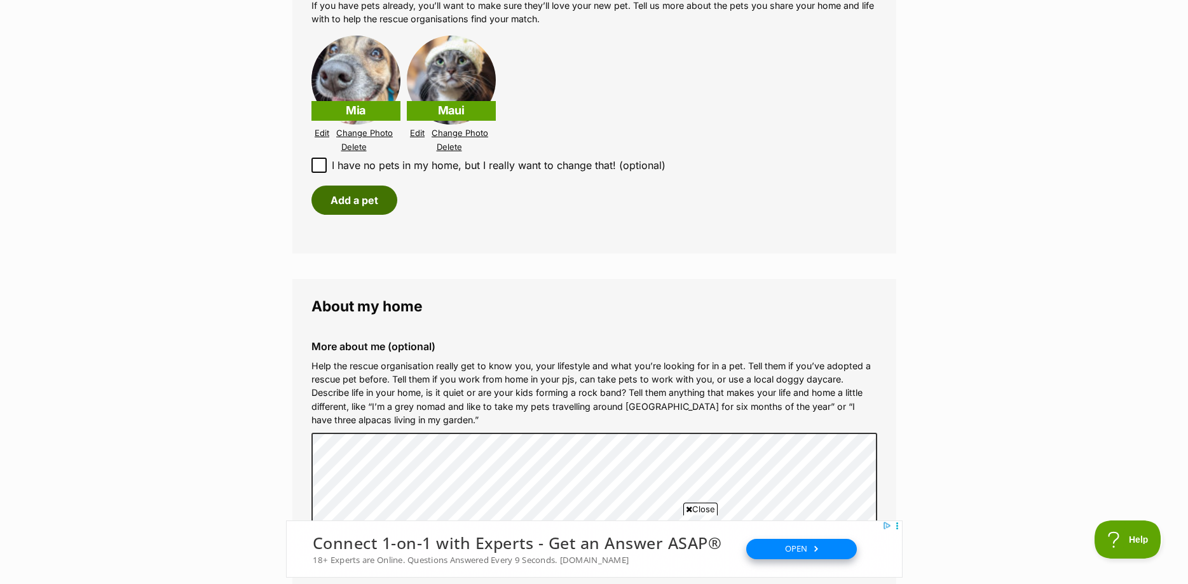
click at [362, 202] on button "Add a pet" at bounding box center [355, 200] width 86 height 29
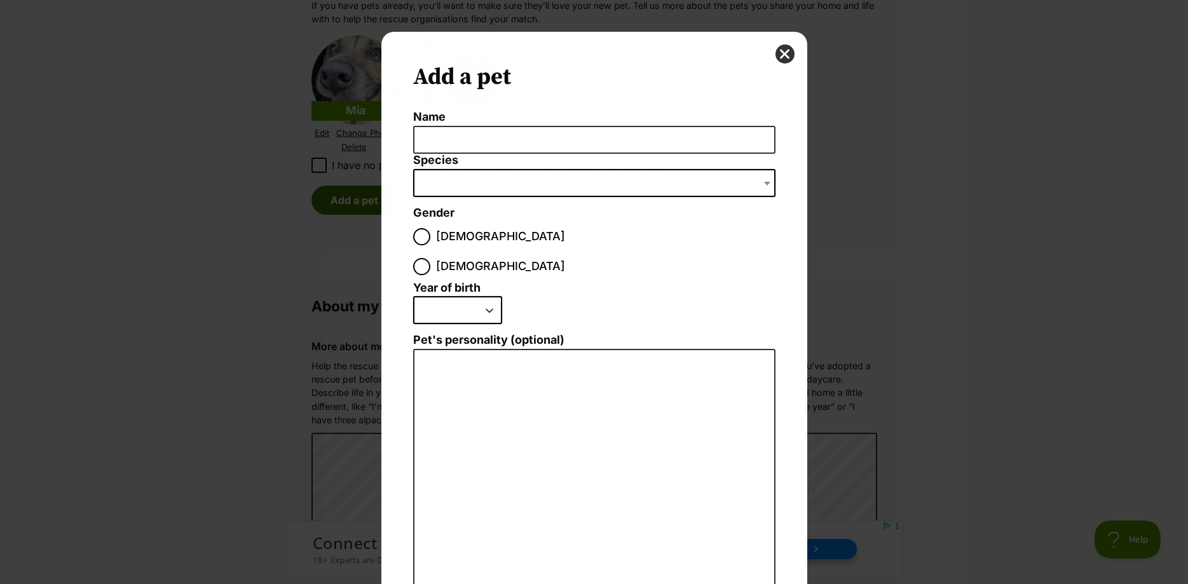
scroll to position [0, 0]
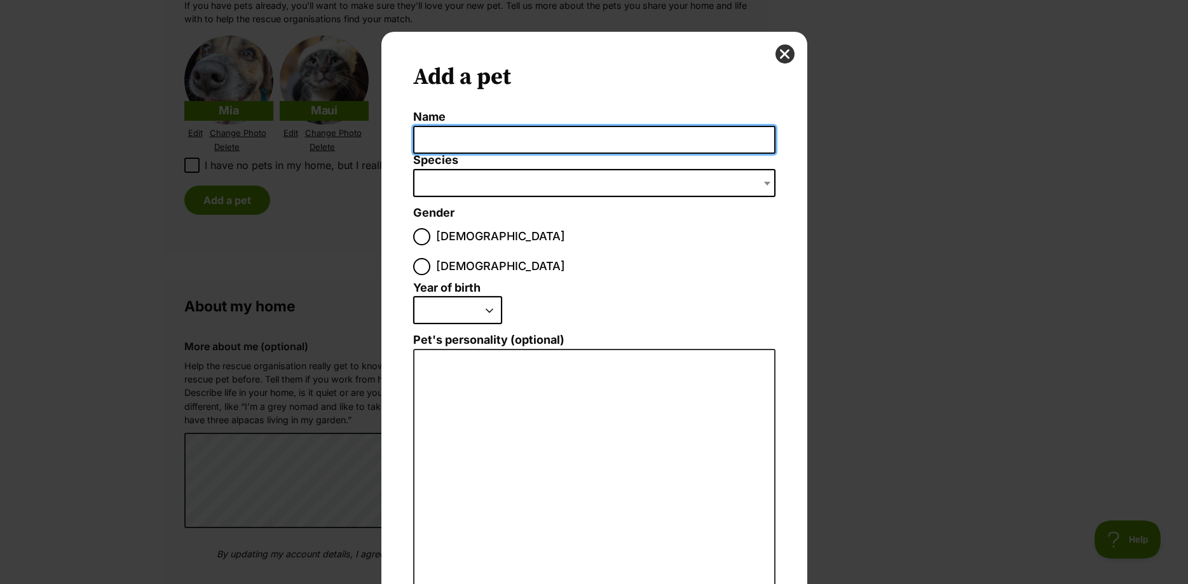
click at [455, 144] on input "Name" at bounding box center [594, 140] width 362 height 29
type input "Scampi"
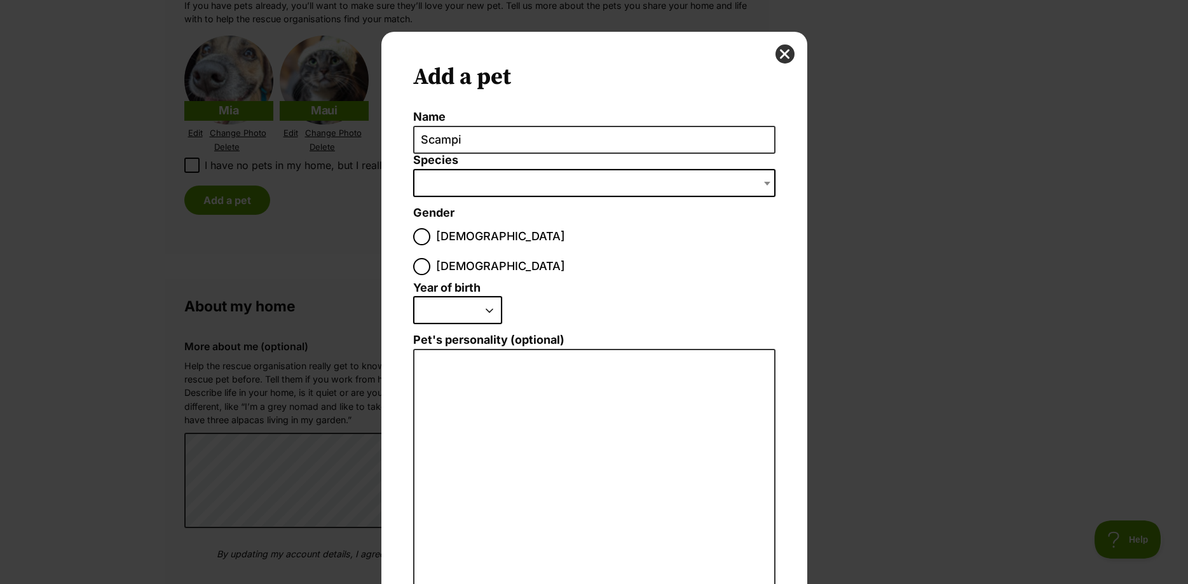
click at [521, 171] on li "Species Bird Cat Dog Farm Animal Ferret Guinea Pig Horse Rabbit Reptile" at bounding box center [594, 180] width 362 height 53
click at [479, 184] on span "Dialog Window - Close (Press escape to close)" at bounding box center [594, 183] width 362 height 28
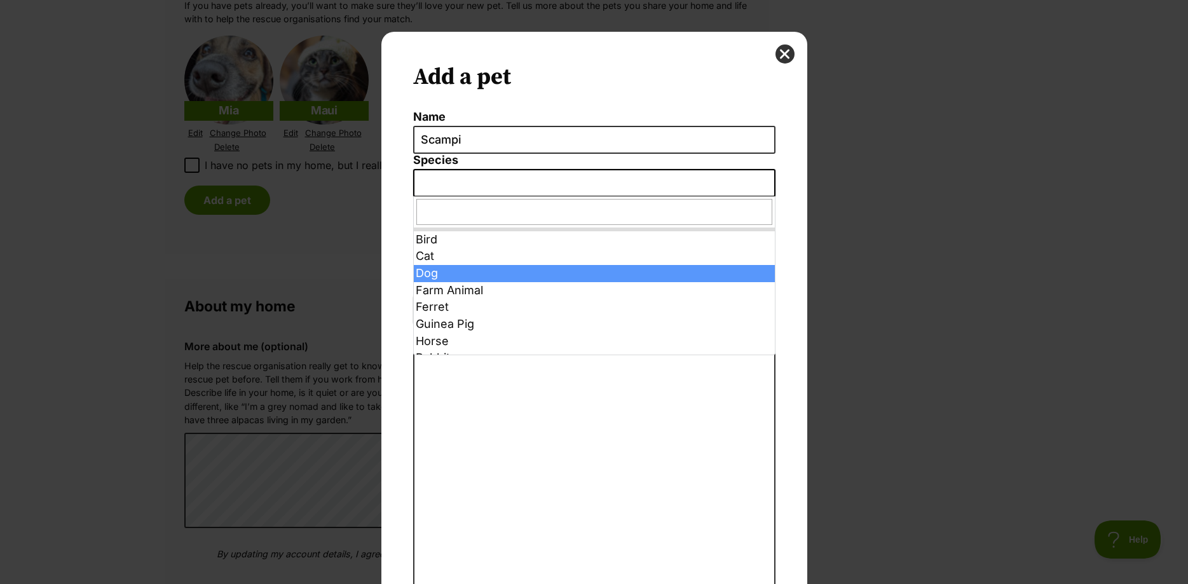
select select "1"
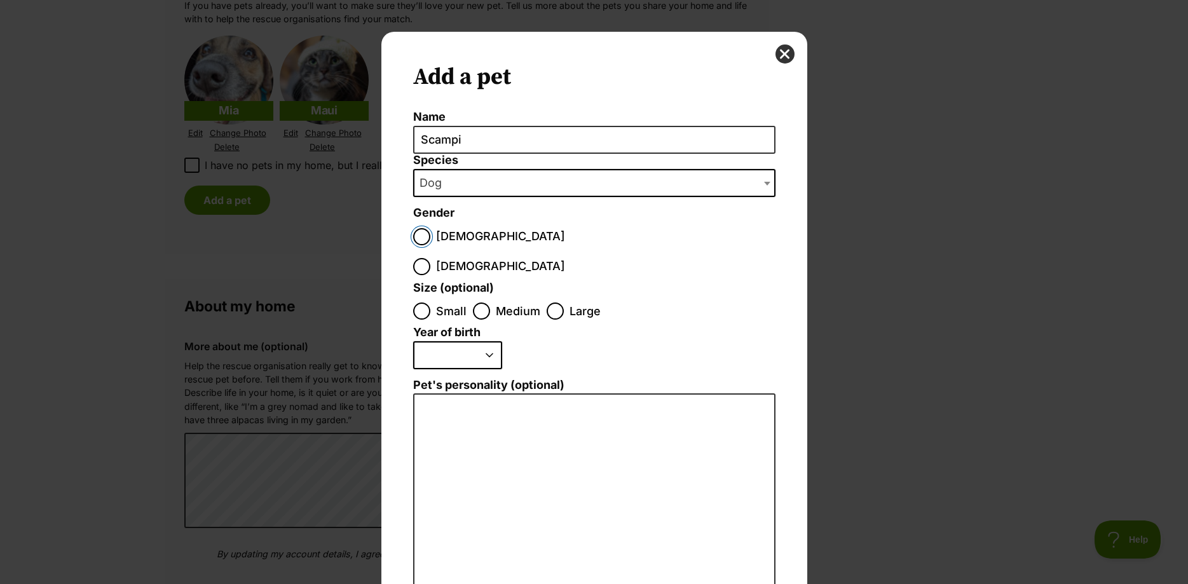
click at [423, 239] on input "Male" at bounding box center [421, 236] width 17 height 17
radio input "true"
click at [423, 303] on input "Small" at bounding box center [421, 311] width 17 height 17
radio input "true"
click at [413, 341] on select "2025 2024 2023 2022 2021 2020 2019 2018 2017 2016 2015 2014 2013 2012 2011 2010…" at bounding box center [457, 355] width 89 height 28
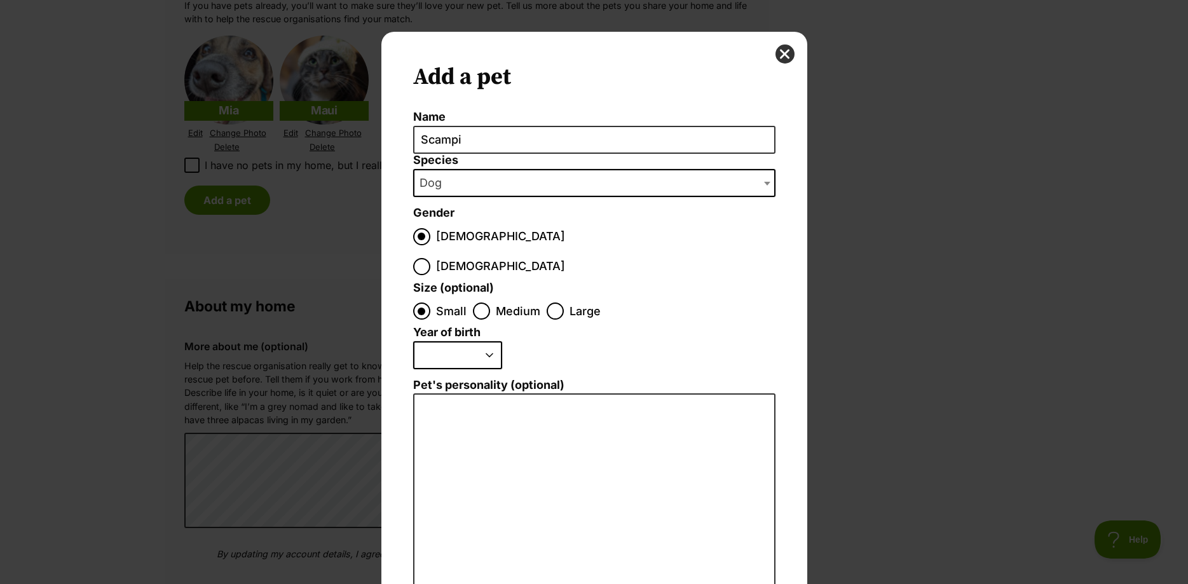
select select "2023"
click option "2023" at bounding box center [0, 0] width 0 height 0
click at [483, 415] on textarea "Pet's personality (optional)" at bounding box center [594, 533] width 362 height 278
type textarea "G"
type textarea "A"
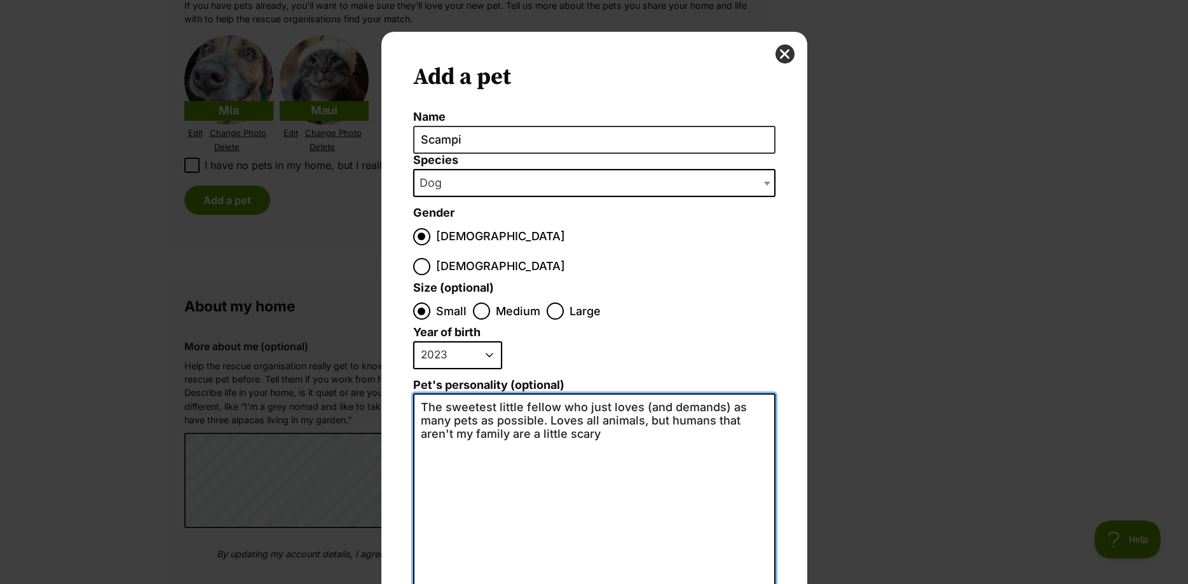
click at [642, 394] on textarea "The sweetest little fellow who just loves (and demands) as many pets as possibl…" at bounding box center [594, 533] width 362 height 278
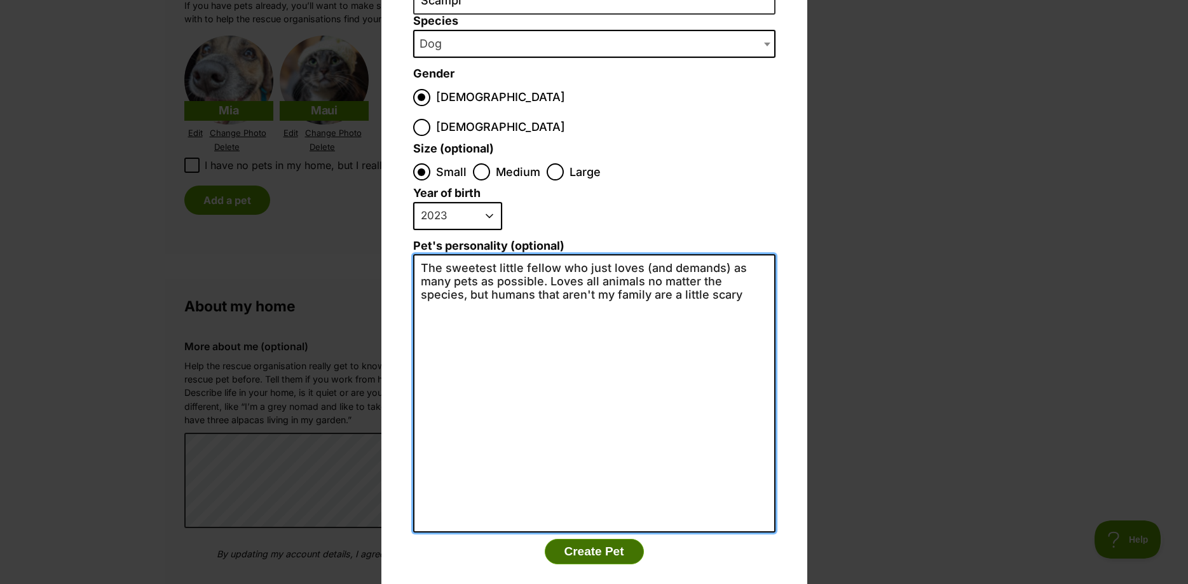
scroll to position [141, 0]
type textarea "The sweetest little fellow who just loves (and demands) as many pets as possibl…"
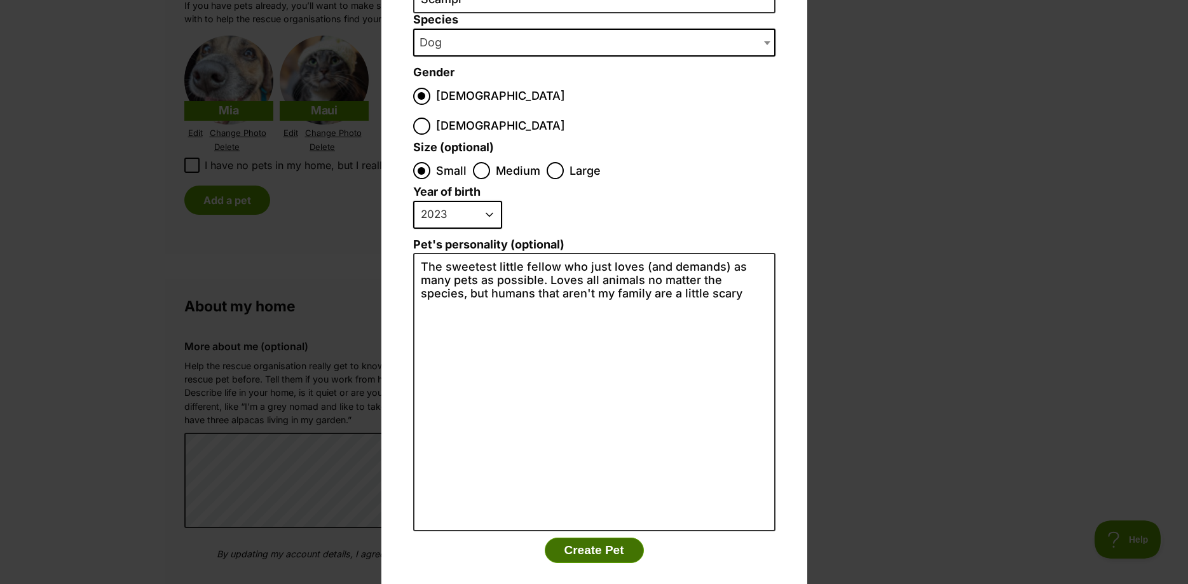
click at [599, 538] on button "Create Pet" at bounding box center [594, 550] width 99 height 25
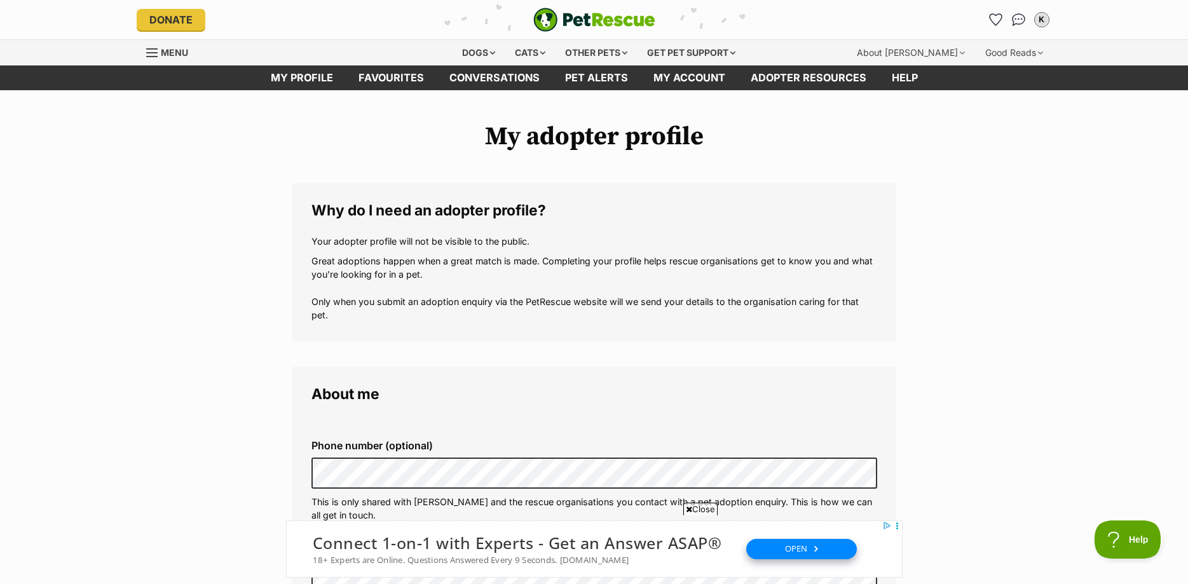
scroll to position [1297, 0]
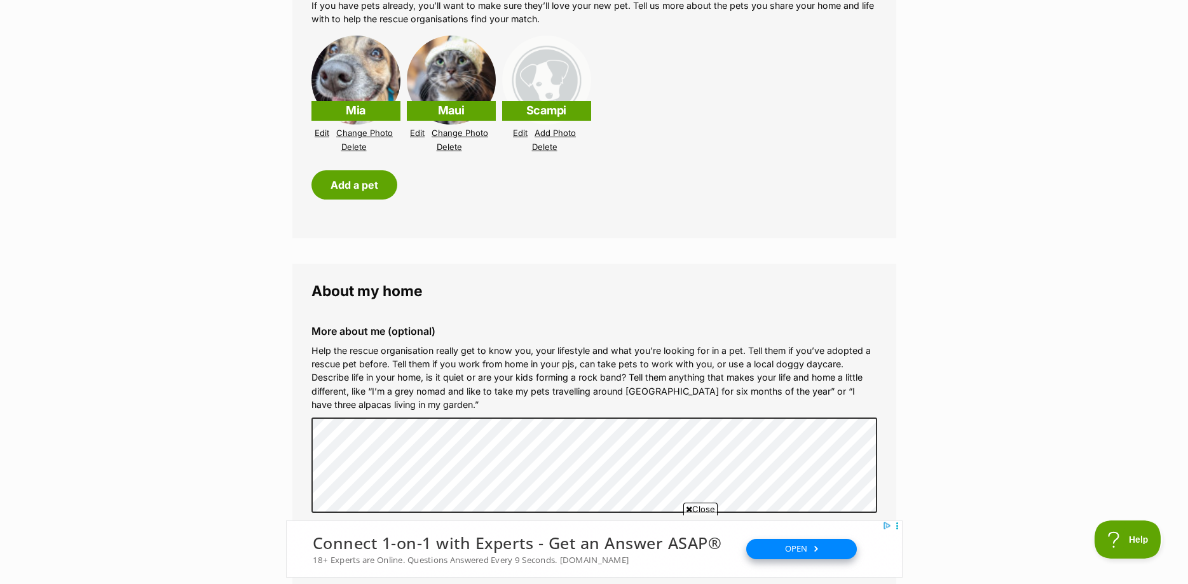
click at [560, 135] on link "Add Photo" at bounding box center [555, 133] width 41 height 10
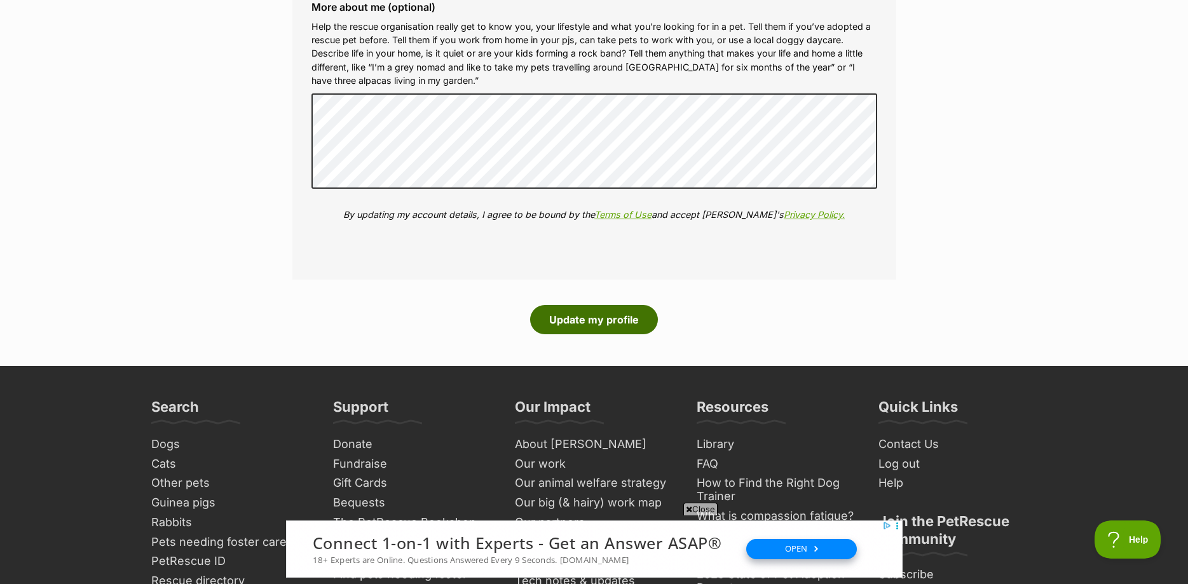
click at [610, 314] on button "Update my profile" at bounding box center [594, 319] width 128 height 29
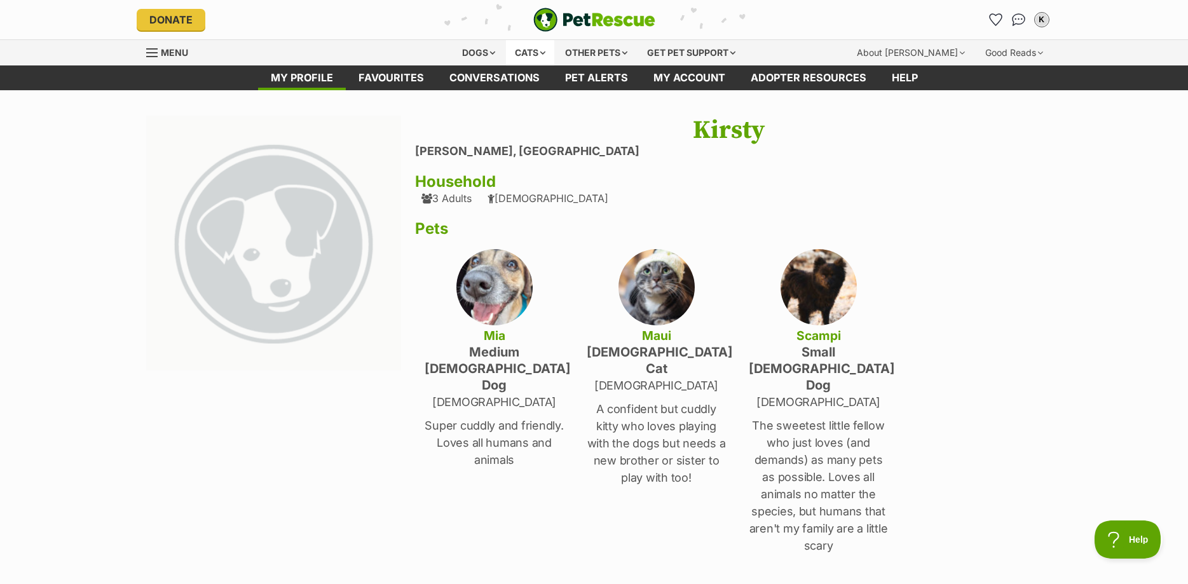
click at [542, 55] on div "Cats" at bounding box center [530, 52] width 48 height 25
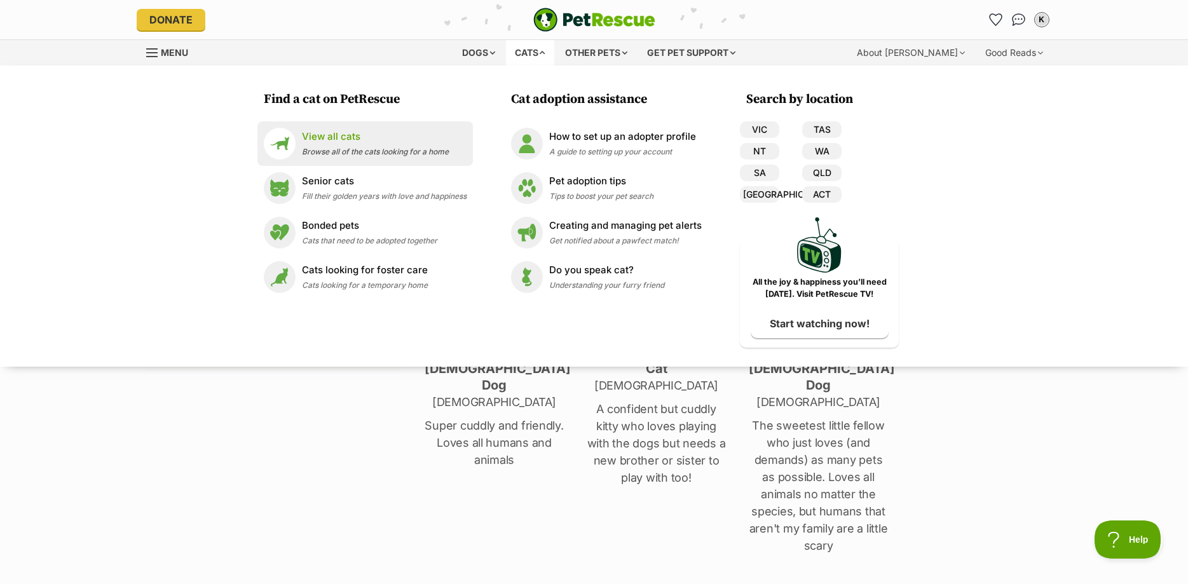
click at [347, 139] on p "View all cats" at bounding box center [375, 137] width 147 height 15
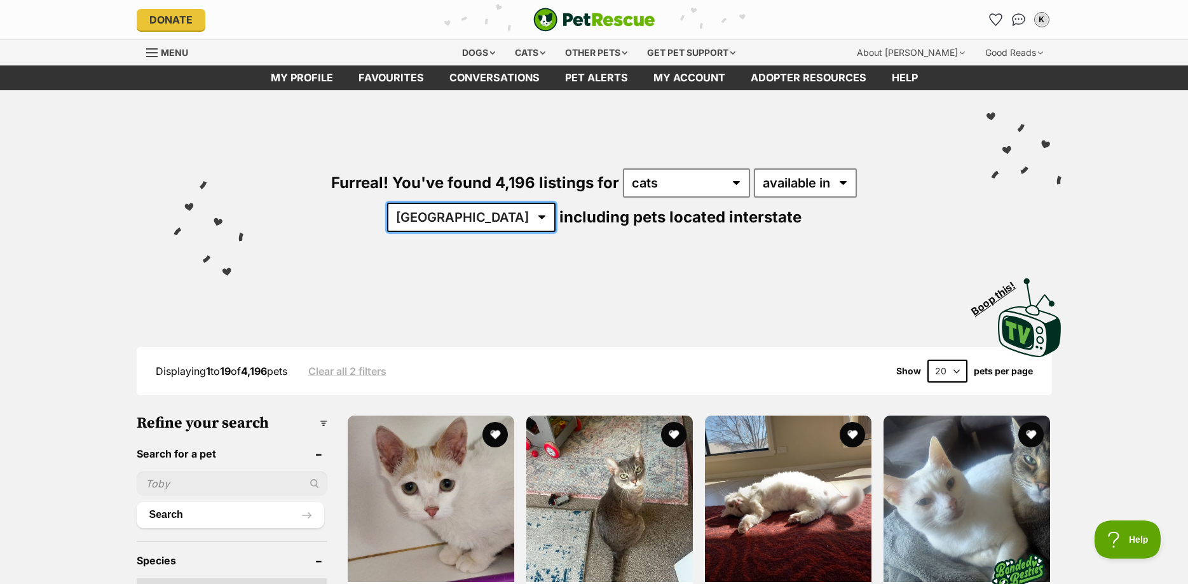
click at [387, 203] on select "Australia ACT NSW NT QLD SA TAS VIC WA" at bounding box center [471, 217] width 168 height 29
select select "NT"
click option "NT" at bounding box center [0, 0] width 0 height 0
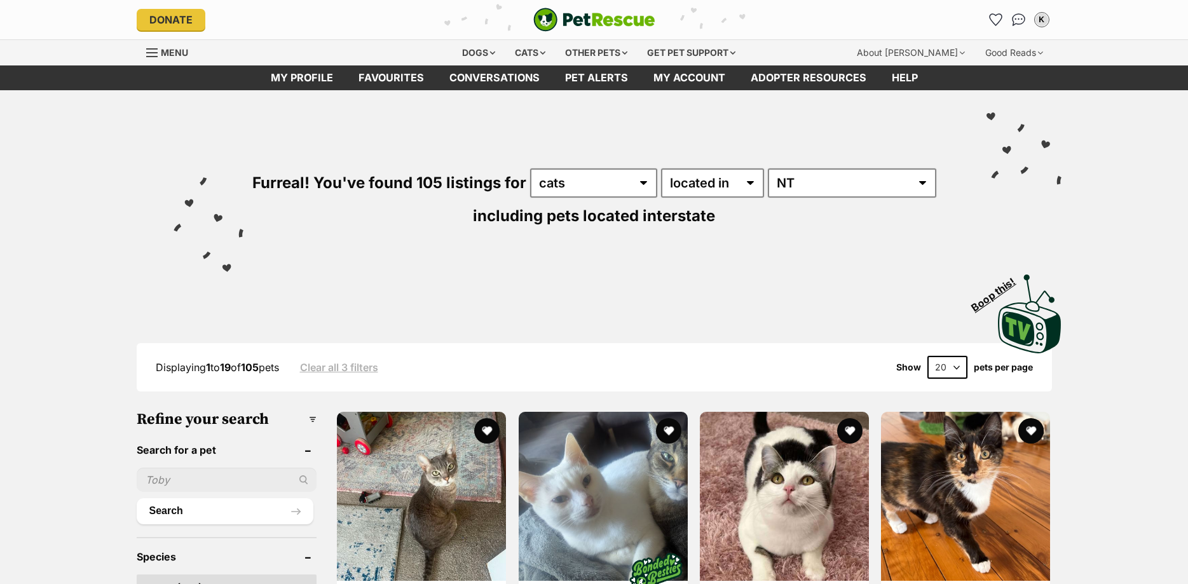
select select "disabled"
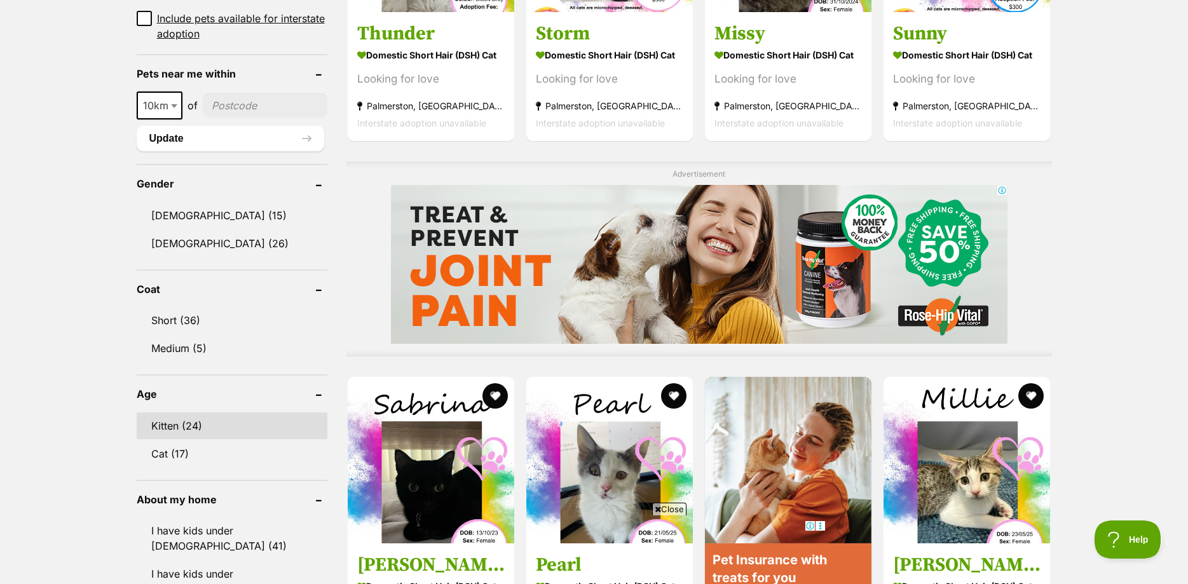
click at [203, 426] on link "Kitten (24)" at bounding box center [232, 426] width 191 height 27
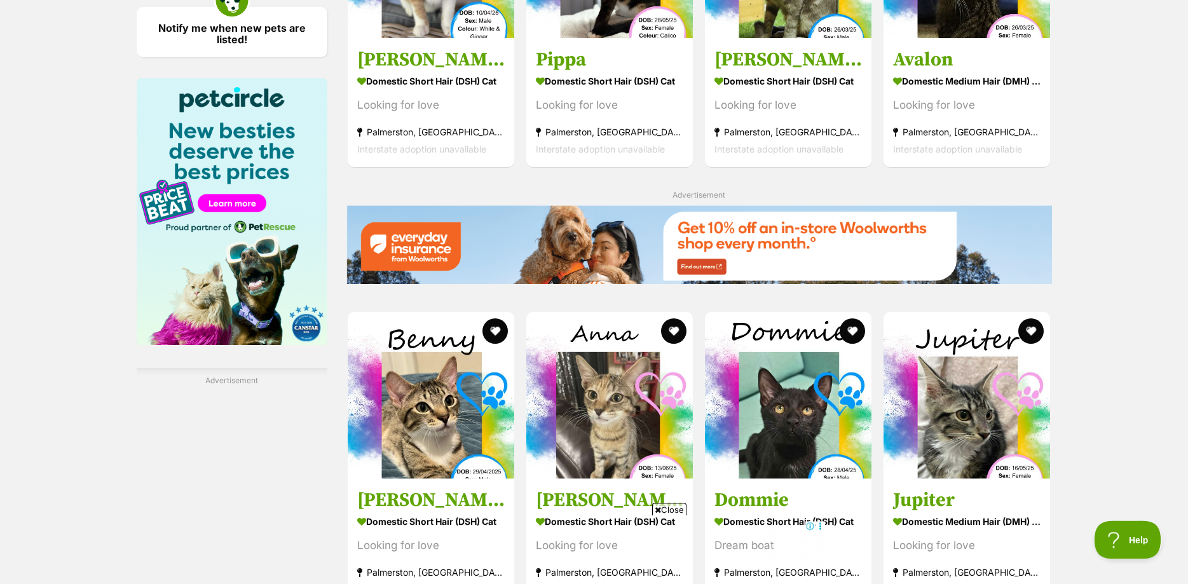
scroll to position [1751, 0]
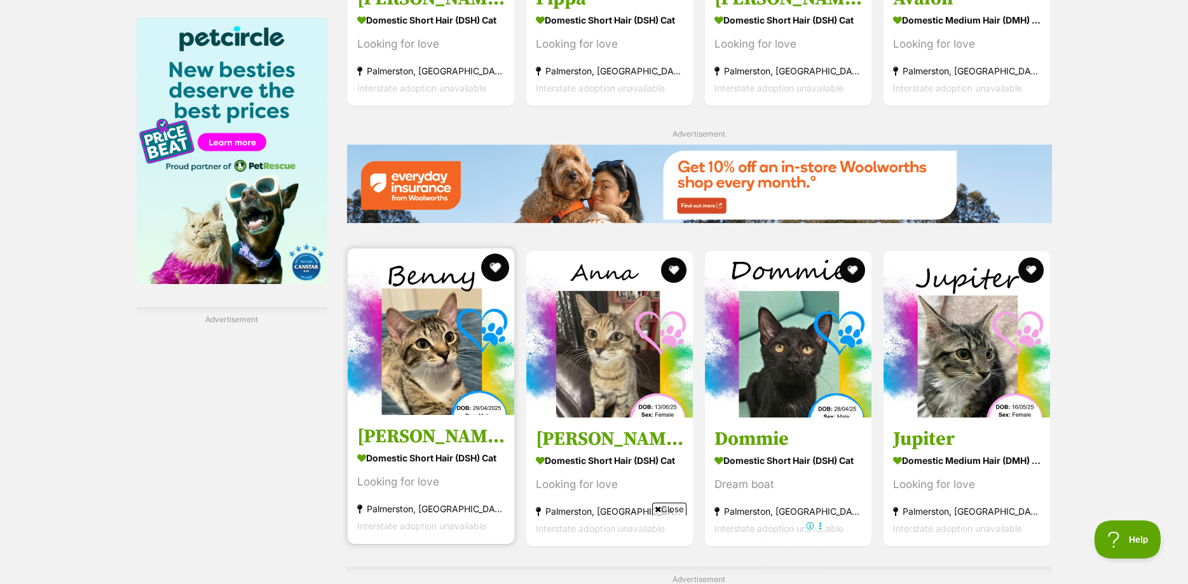
click at [498, 254] on button "favourite" at bounding box center [495, 268] width 28 height 28
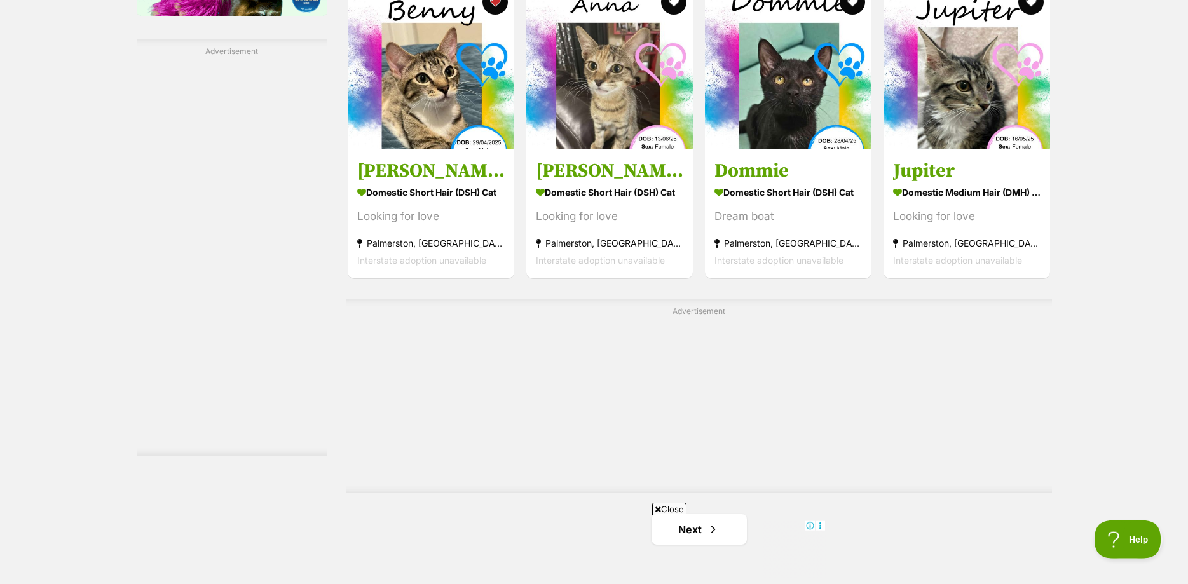
scroll to position [2075, 0]
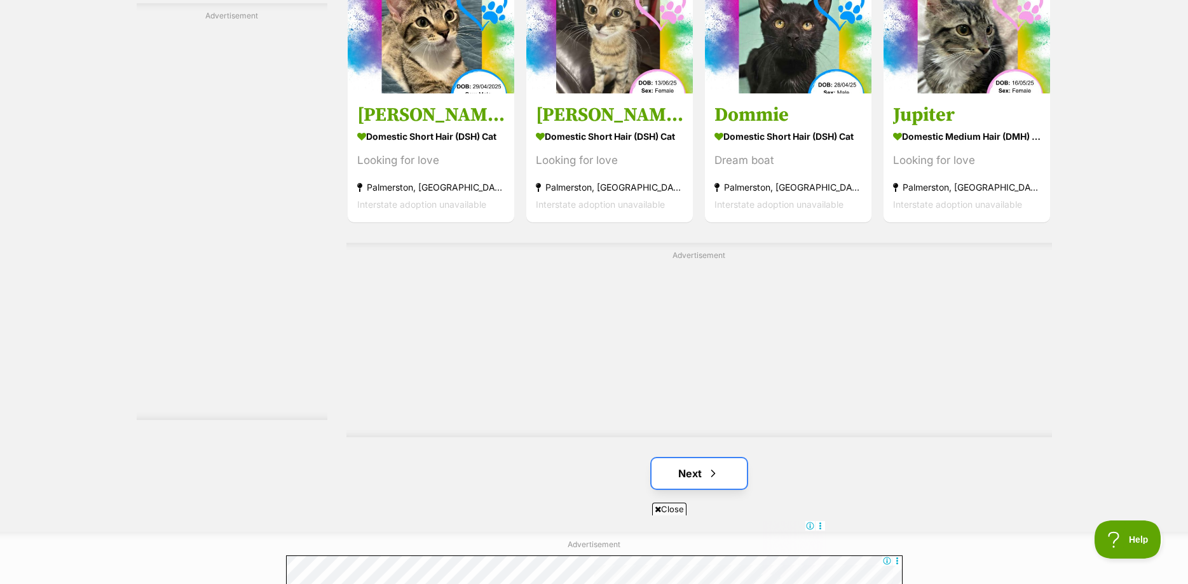
click at [705, 458] on link "Next" at bounding box center [699, 473] width 95 height 31
